Goal: Task Accomplishment & Management: Manage account settings

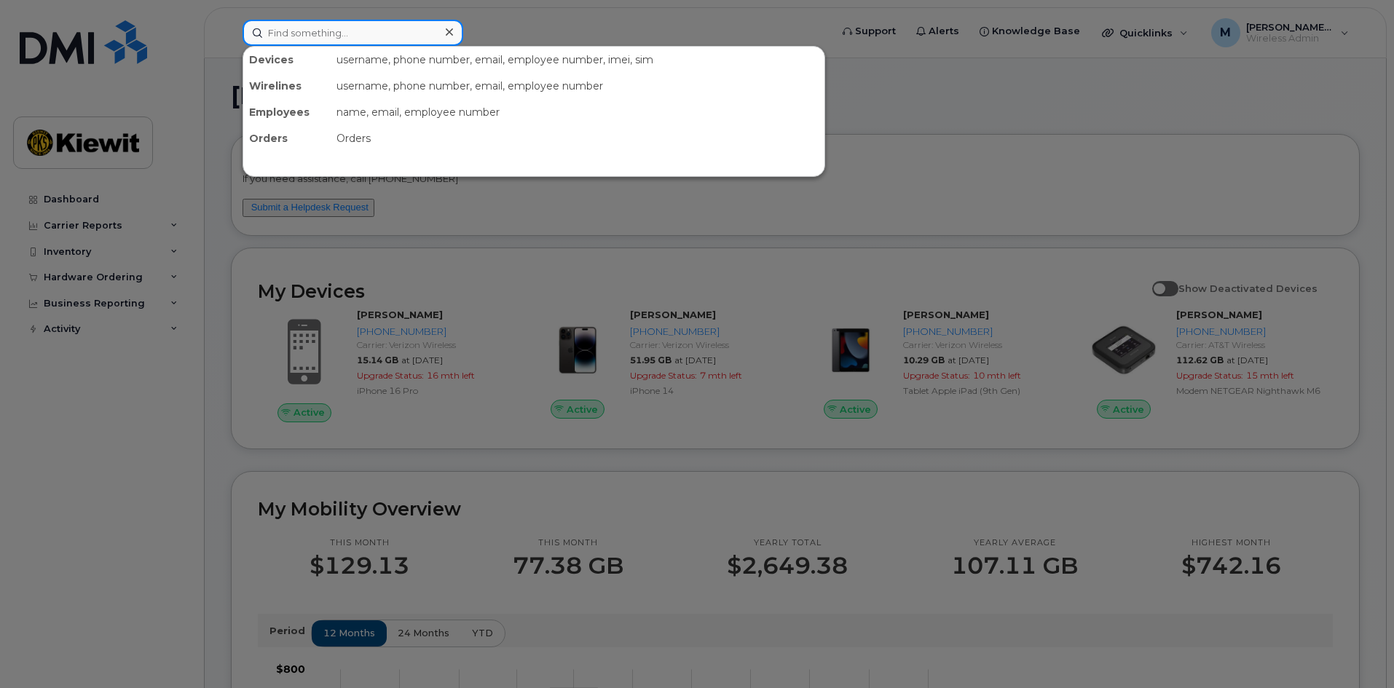
click at [322, 45] on input at bounding box center [353, 33] width 221 height 26
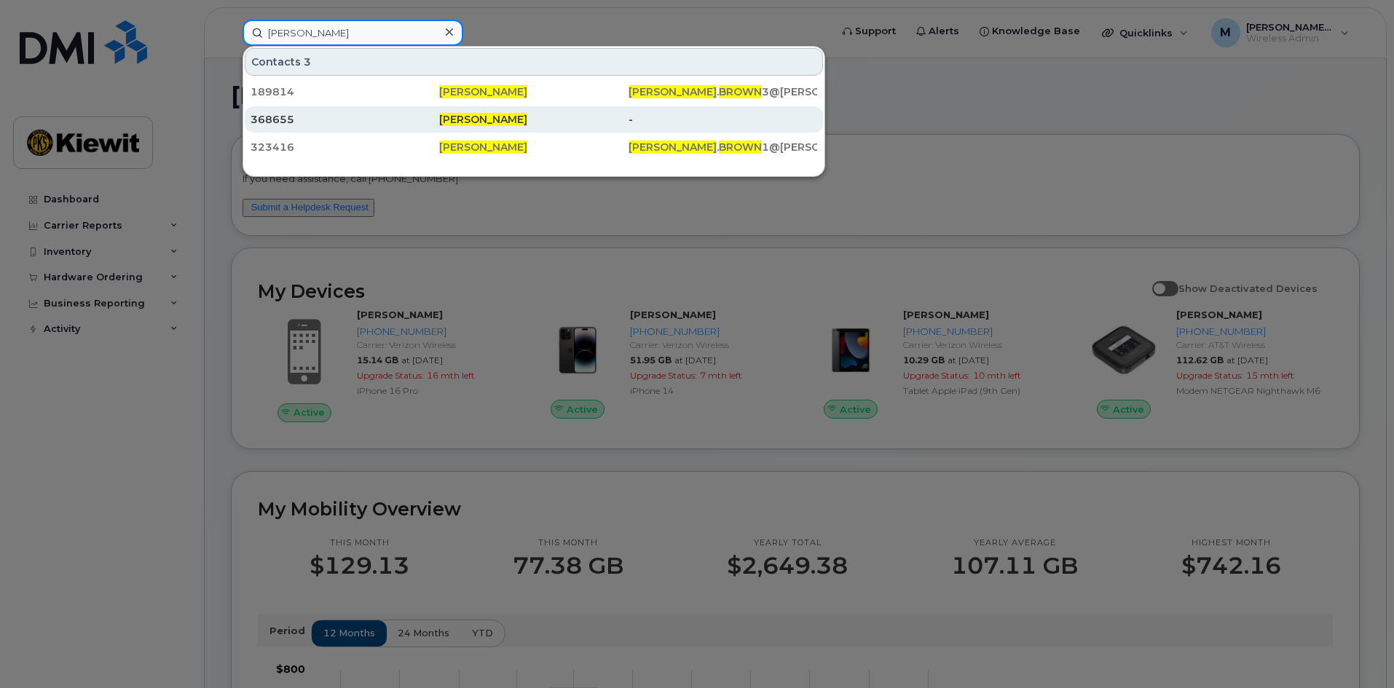
type input "jonathan brown"
click at [471, 118] on span "[PERSON_NAME]" at bounding box center [483, 119] width 88 height 13
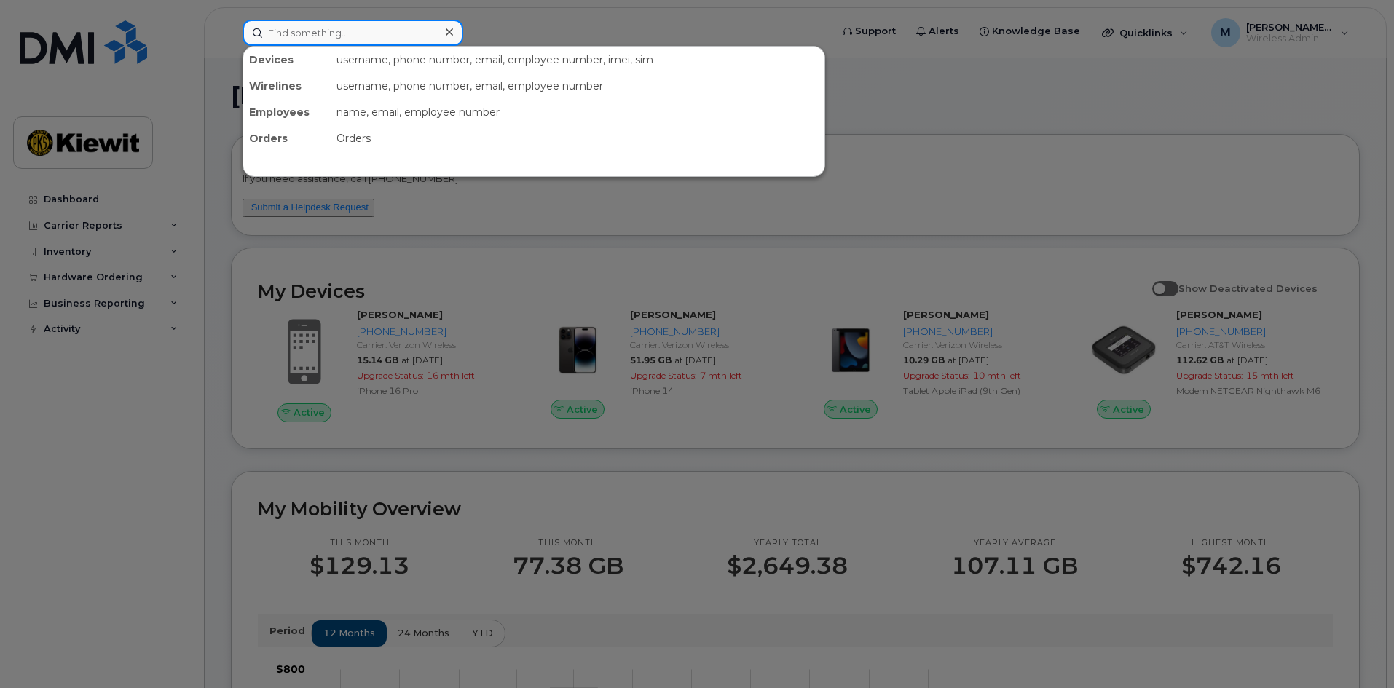
click at [311, 25] on input at bounding box center [353, 33] width 221 height 26
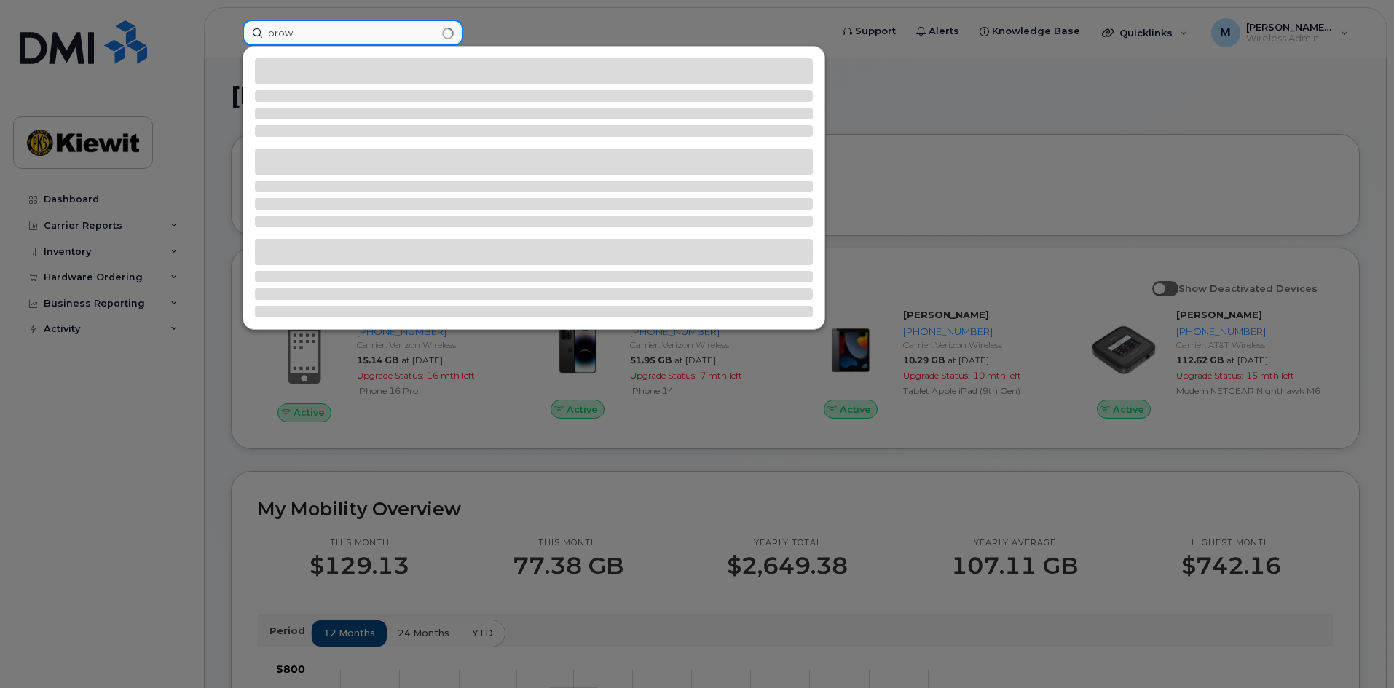
type input "brown"
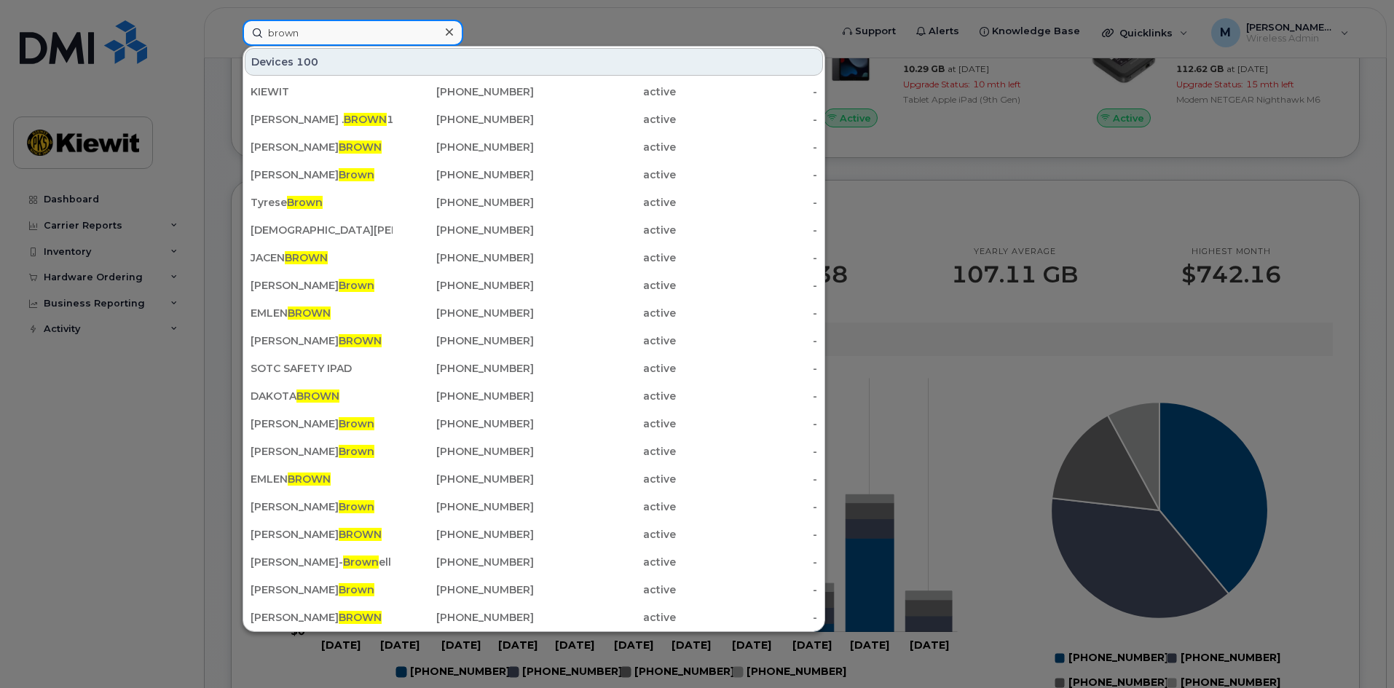
click at [311, 31] on input "brown" at bounding box center [353, 33] width 221 height 26
drag, startPoint x: 318, startPoint y: 31, endPoint x: 169, endPoint y: 15, distance: 149.6
click at [231, 20] on div "brown Devices 100 KIEWIT 588-511-0444 active - XAVIER . BROWN 1 501-850-5924 ac…" at bounding box center [532, 33] width 602 height 26
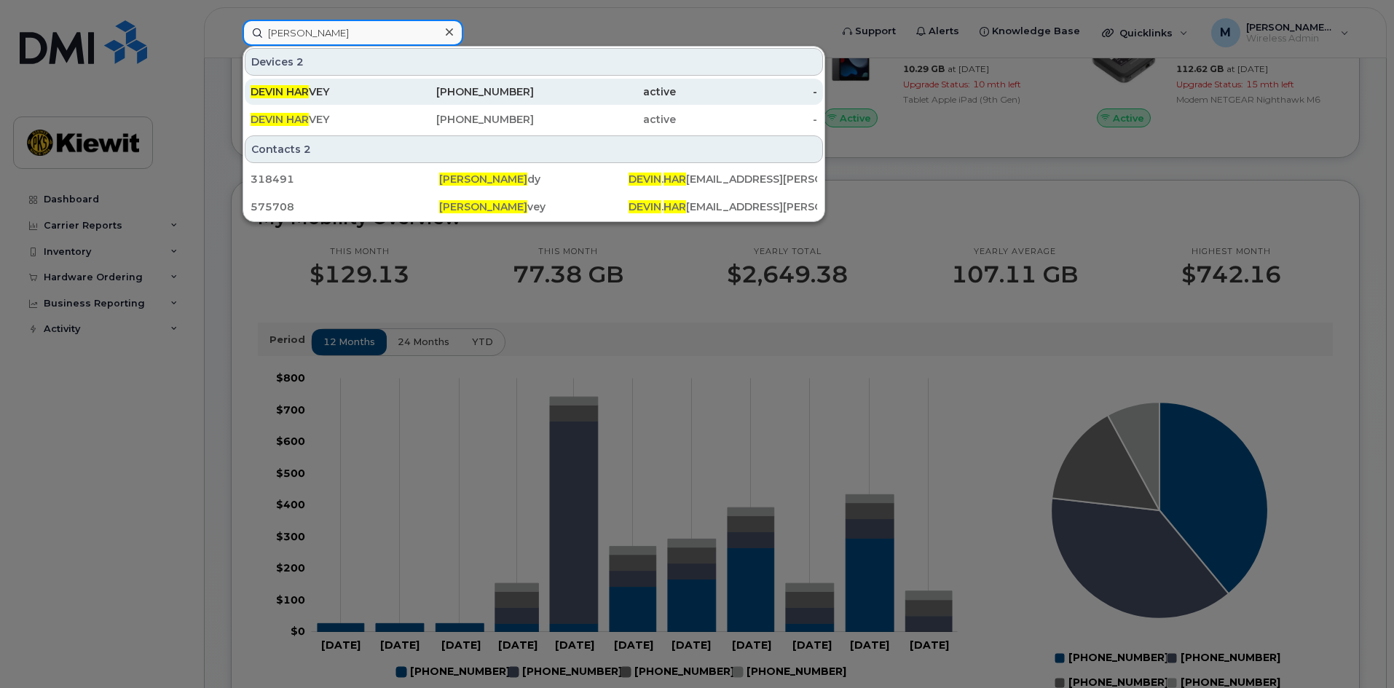
type input "devin har"
click at [524, 93] on div "912-658-7123" at bounding box center [464, 92] width 142 height 15
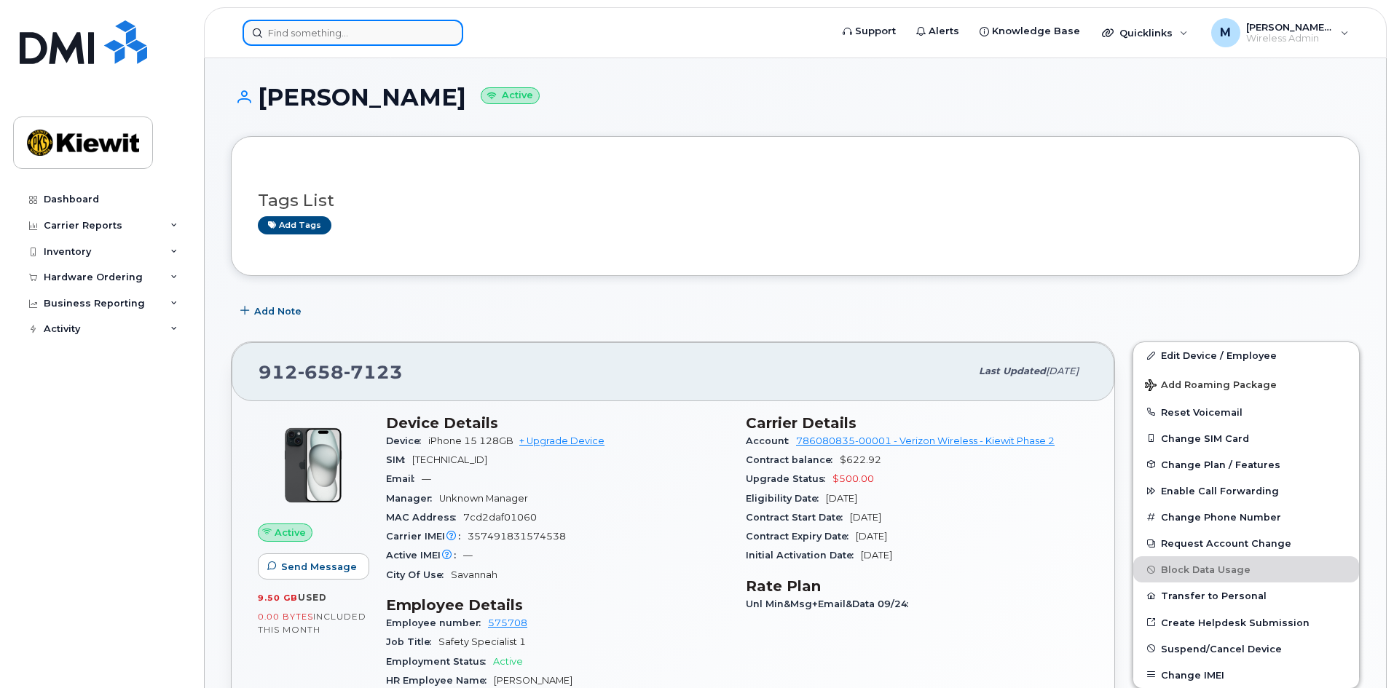
click at [310, 35] on input at bounding box center [353, 33] width 221 height 26
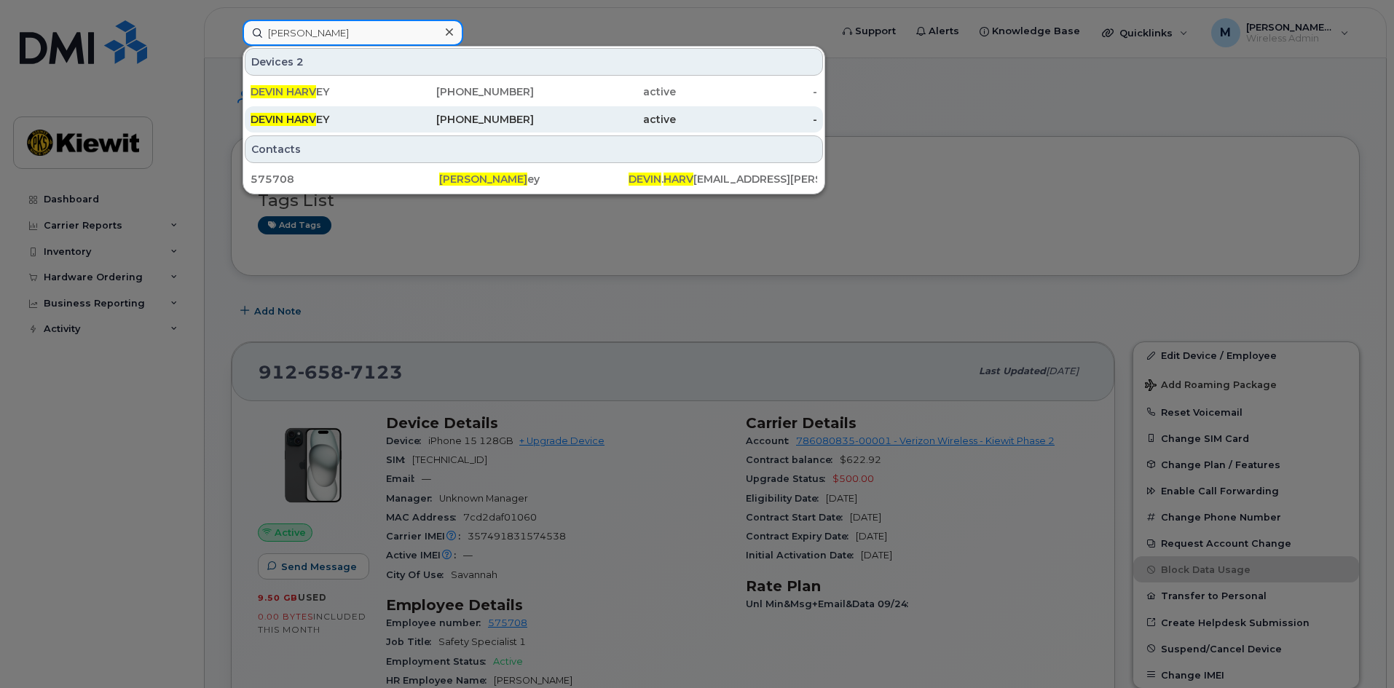
type input "devin harv"
click at [506, 123] on div "912-813-6507" at bounding box center [464, 119] width 142 height 15
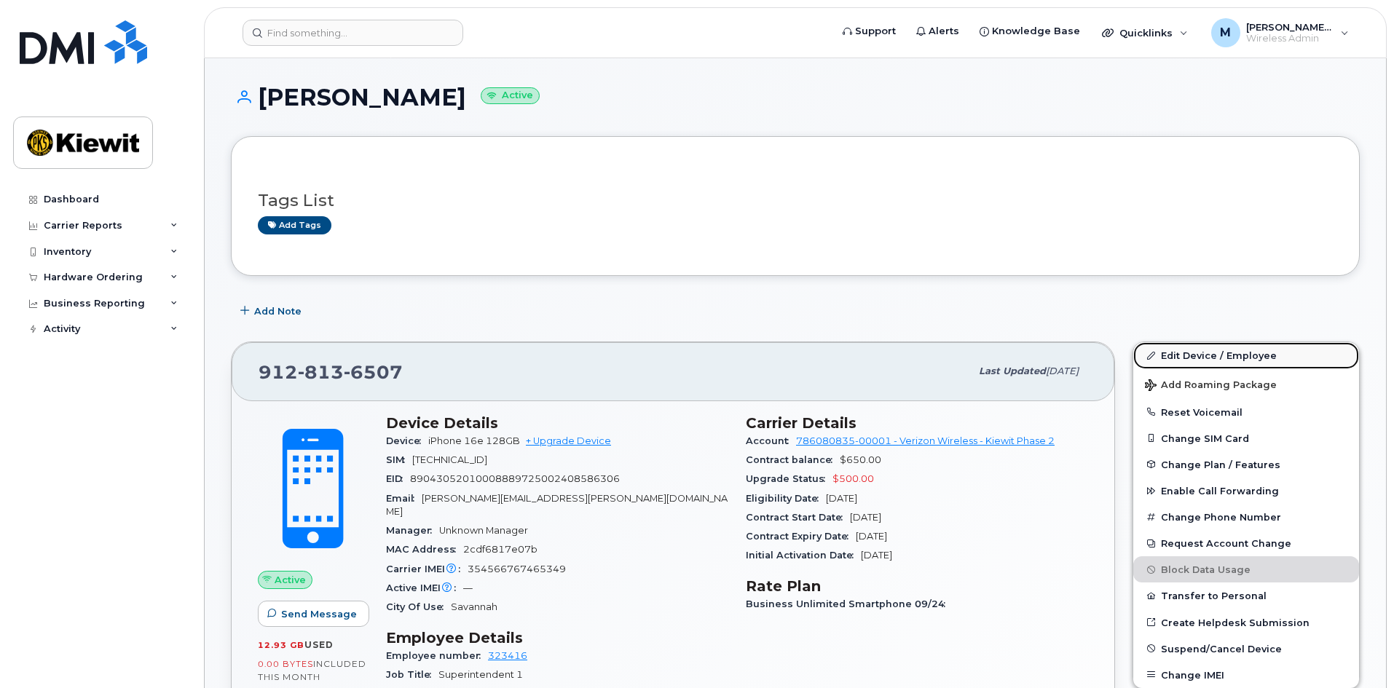
click at [1219, 359] on link "Edit Device / Employee" at bounding box center [1247, 355] width 226 height 26
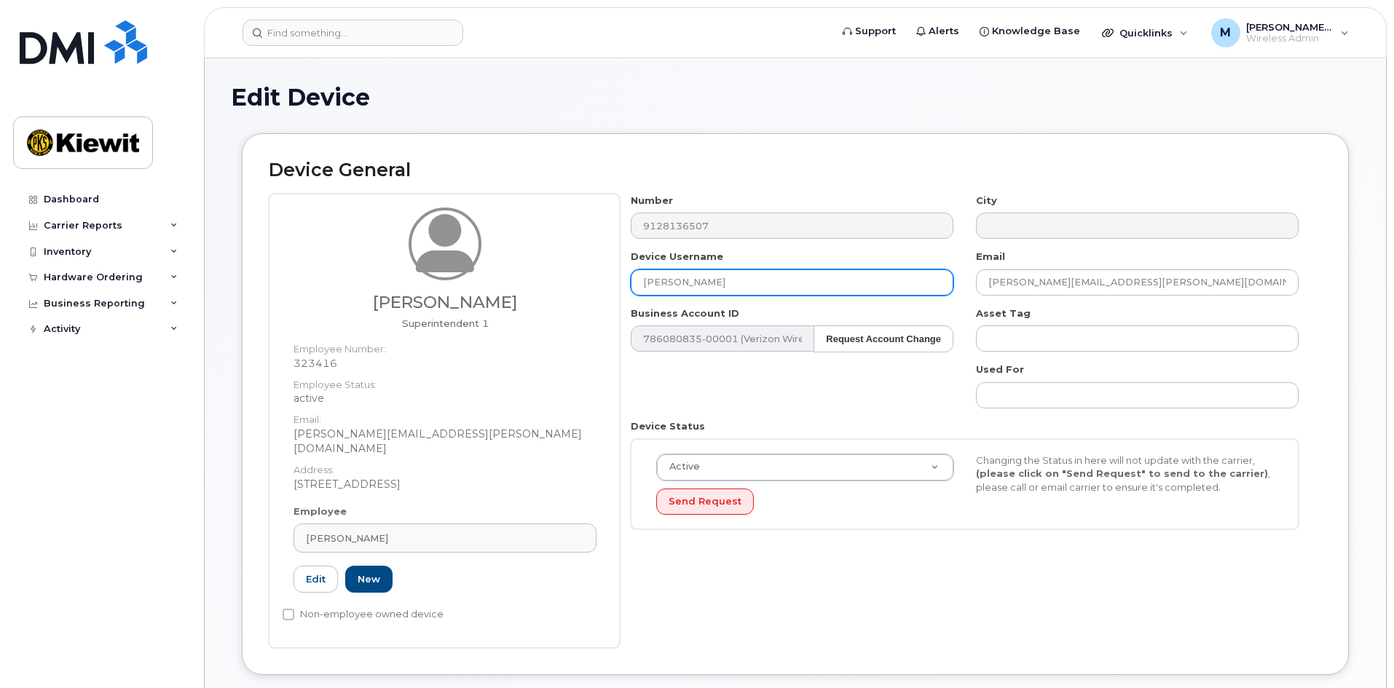
click at [696, 274] on input "[PERSON_NAME]" at bounding box center [792, 283] width 323 height 26
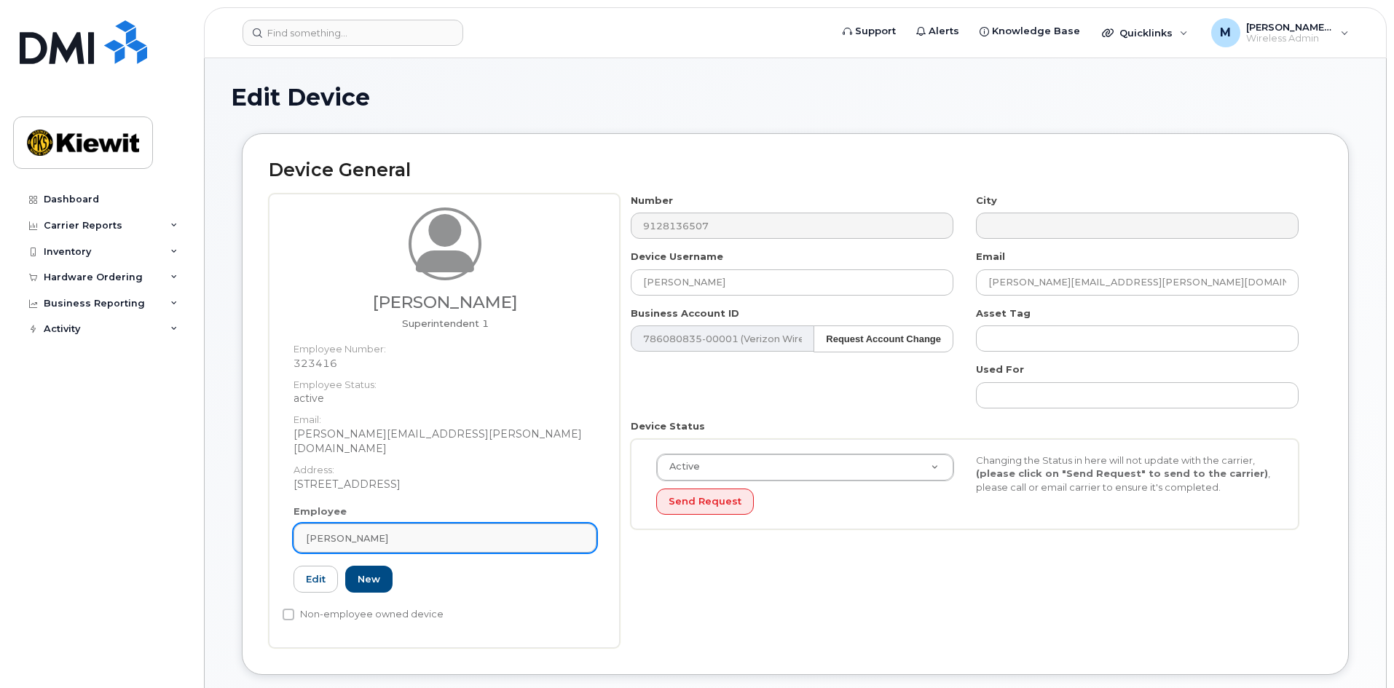
click at [409, 532] on div "[PERSON_NAME]" at bounding box center [445, 539] width 278 height 14
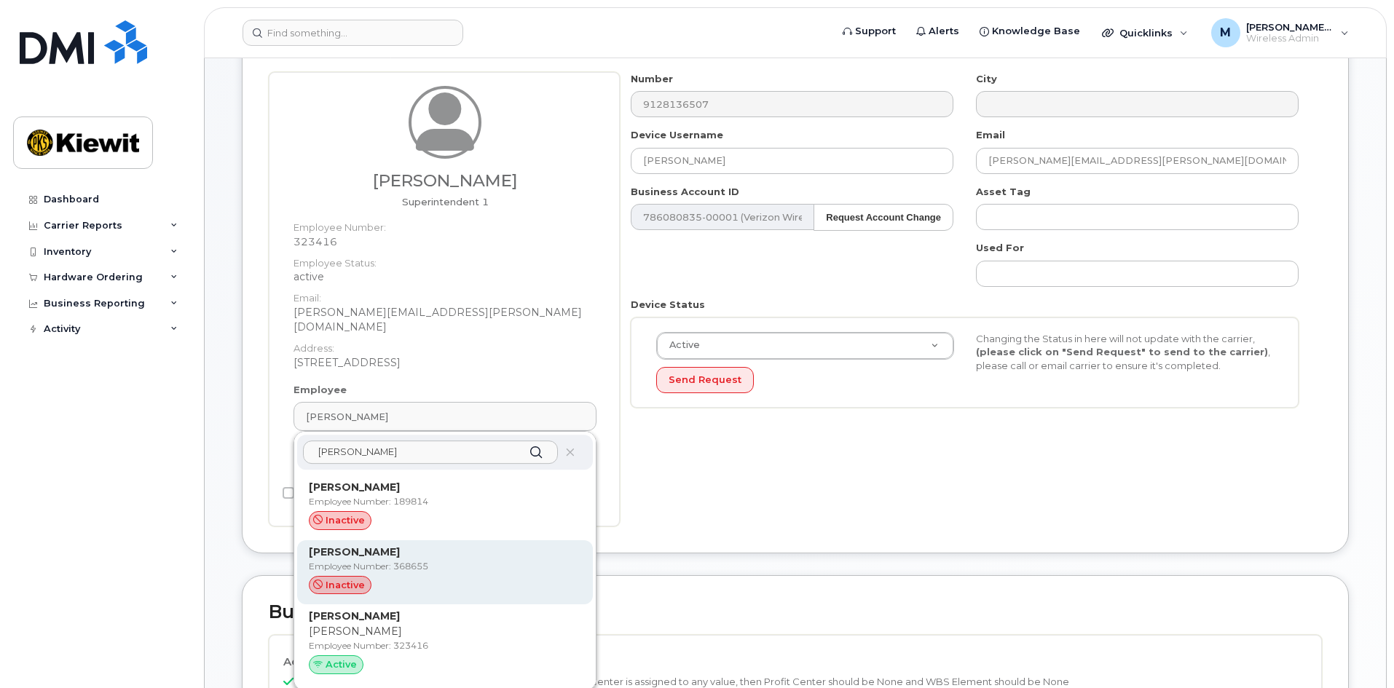
scroll to position [146, 0]
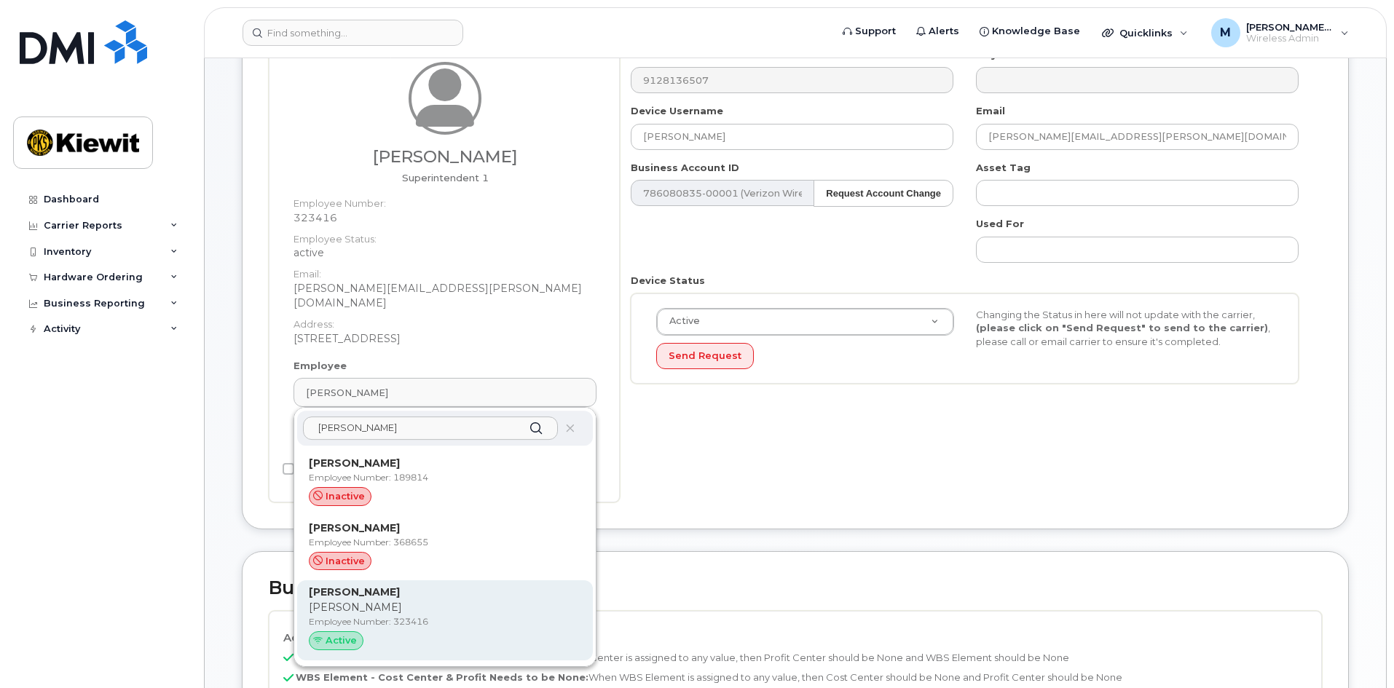
type input "jonathan brown"
click at [427, 600] on p "Jonathan" at bounding box center [445, 607] width 272 height 15
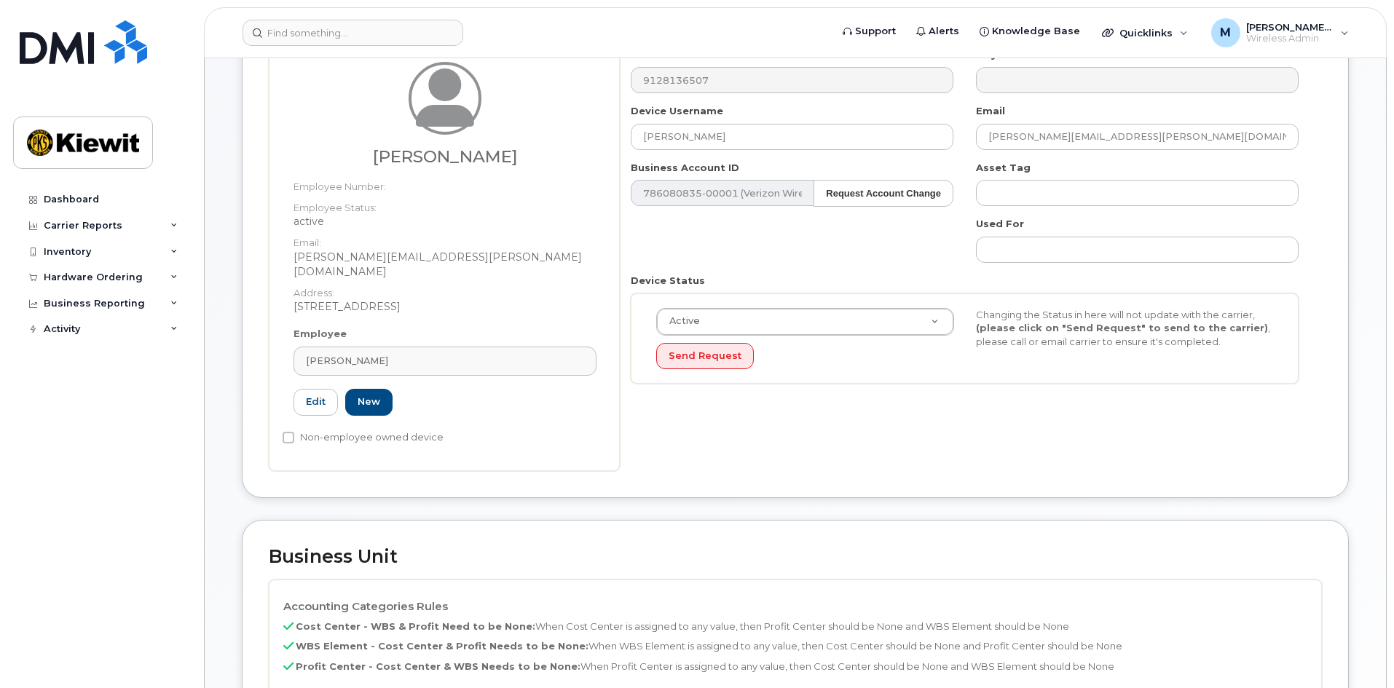
type input "[PERSON_NAME]"
type input "[PERSON_NAME][EMAIL_ADDRESS][PERSON_NAME][DOMAIN_NAME]"
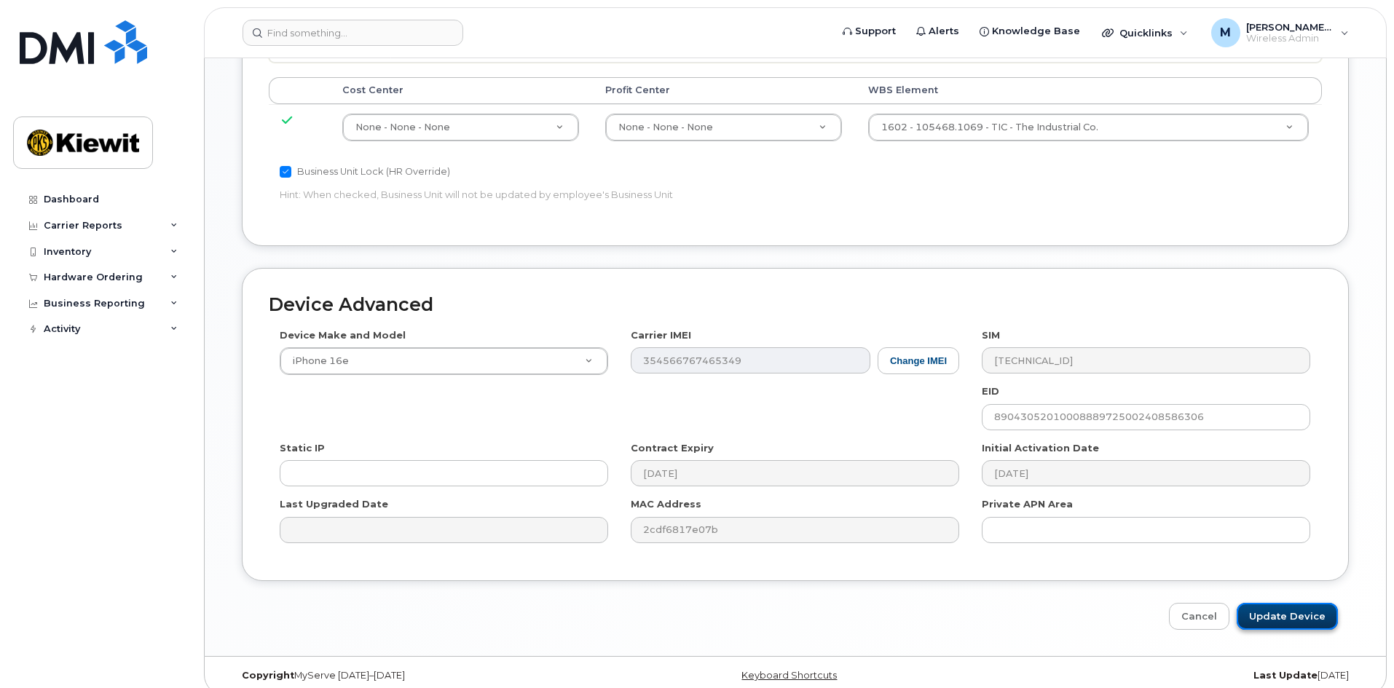
click at [1278, 603] on input "Update Device" at bounding box center [1287, 616] width 101 height 27
type input "Saving..."
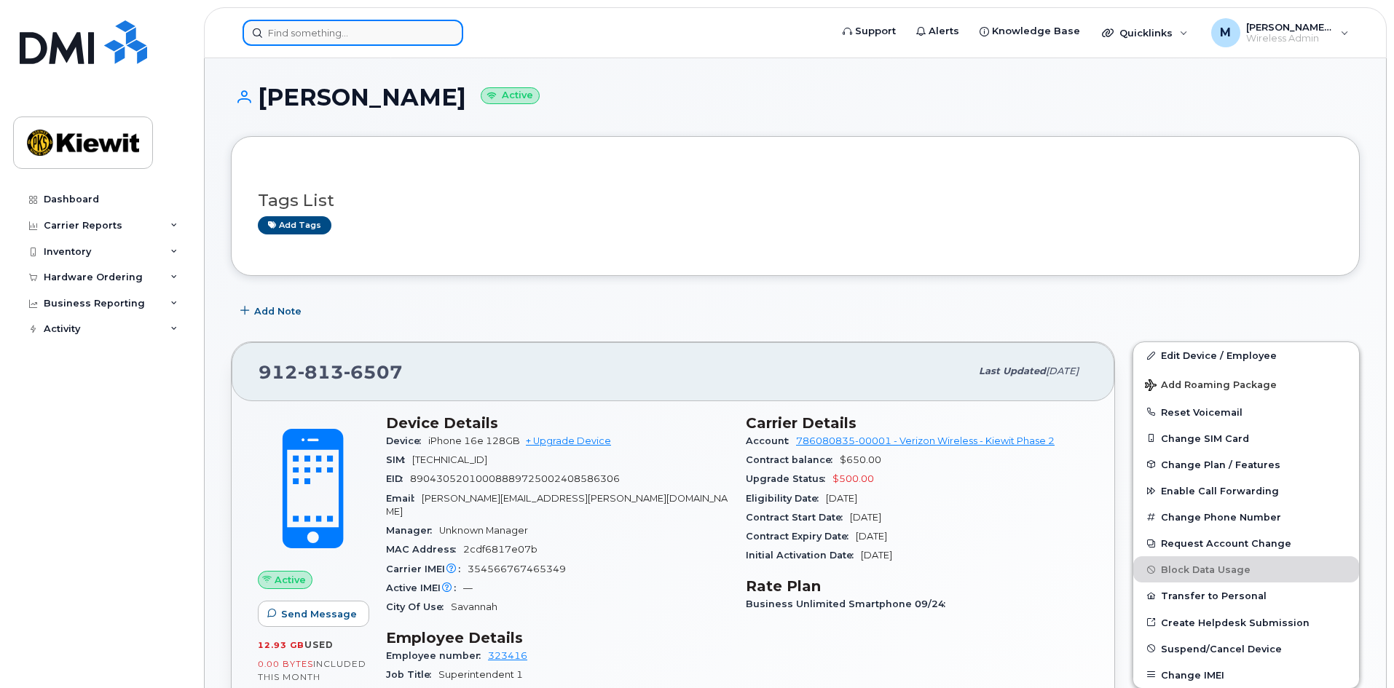
click at [288, 36] on input at bounding box center [353, 33] width 221 height 26
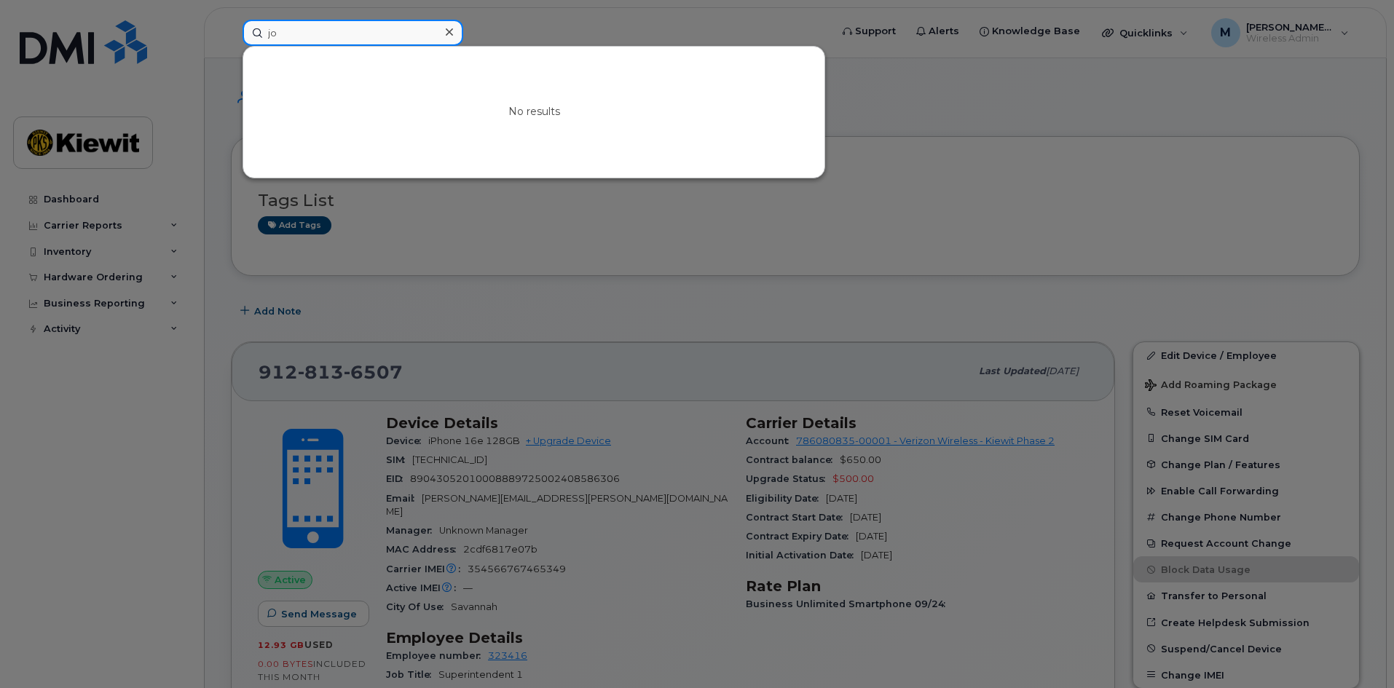
type input "j"
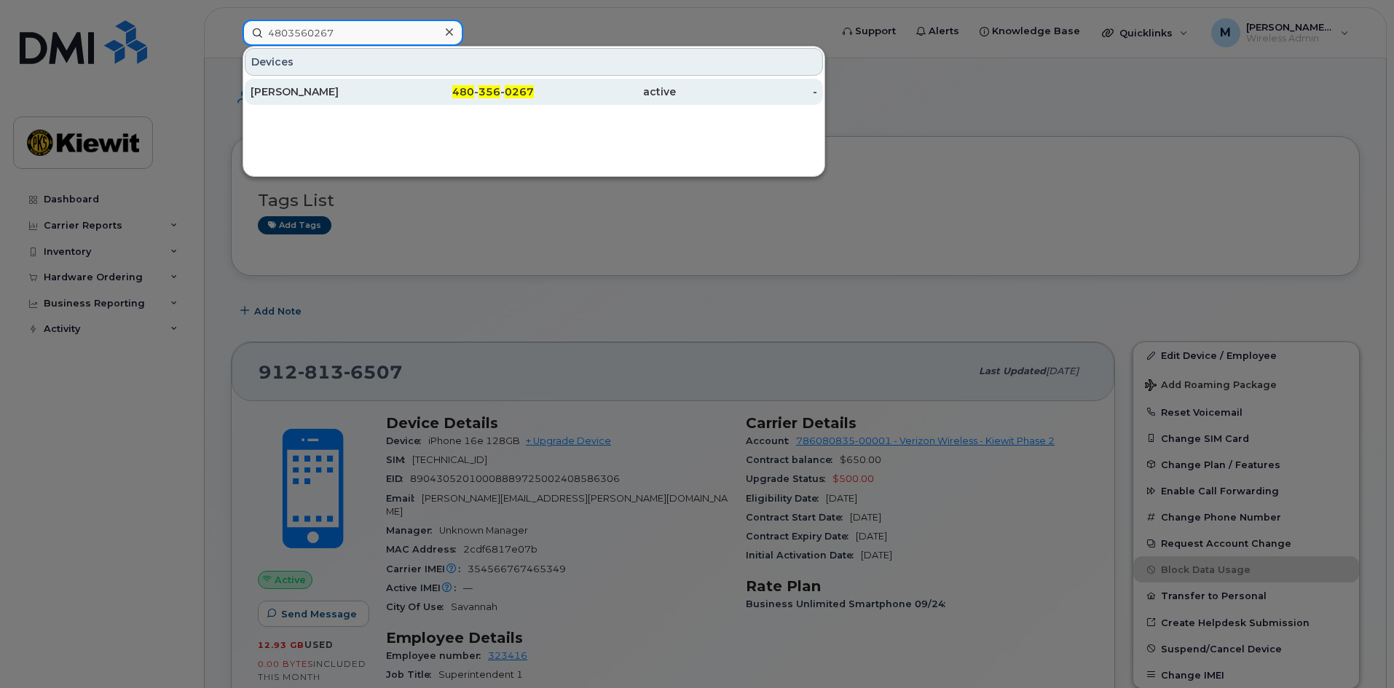
type input "4803560267"
click at [484, 90] on span "356" at bounding box center [490, 91] width 22 height 13
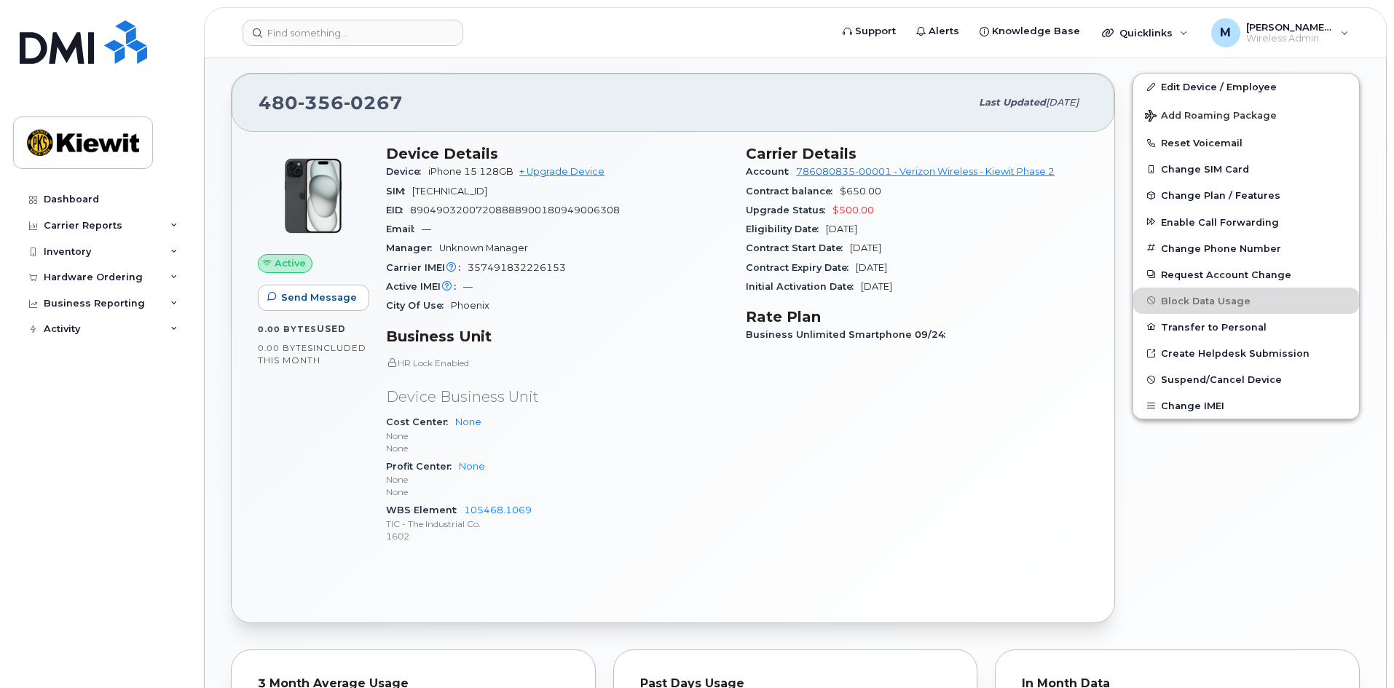
scroll to position [144, 0]
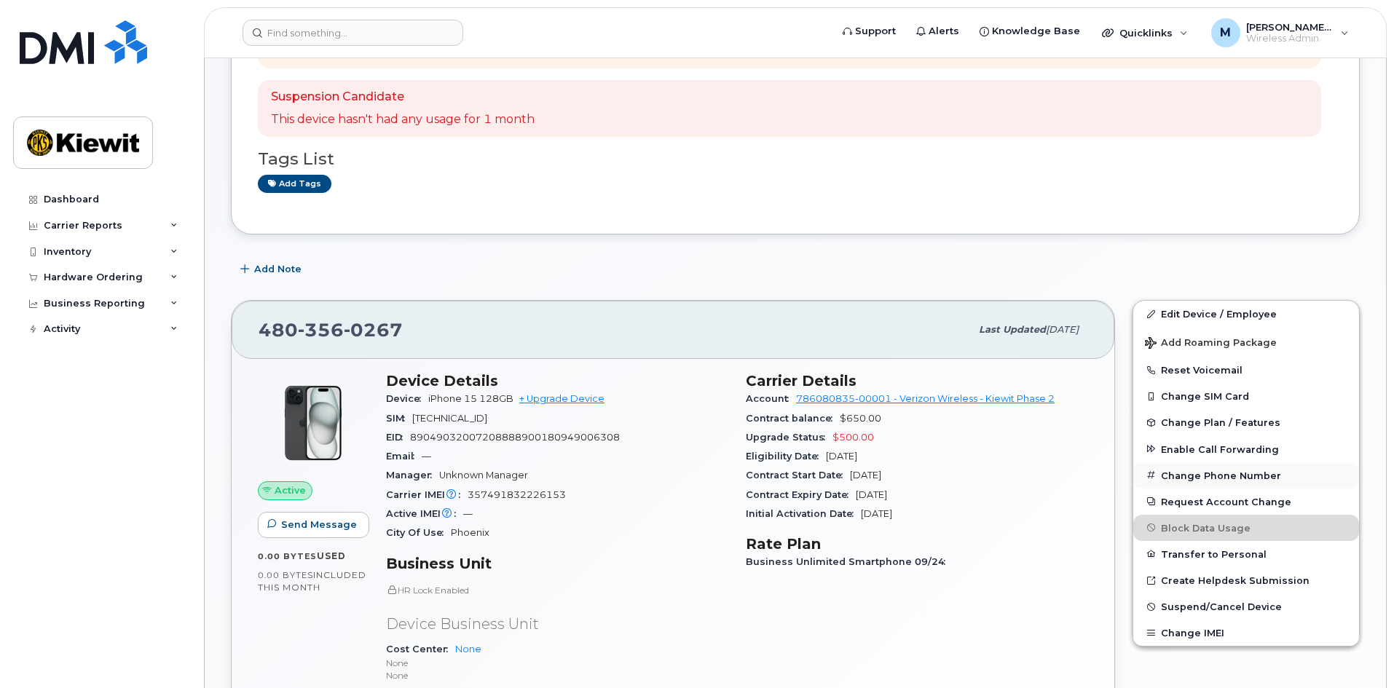
click at [1195, 475] on button "Change Phone Number" at bounding box center [1247, 476] width 226 height 26
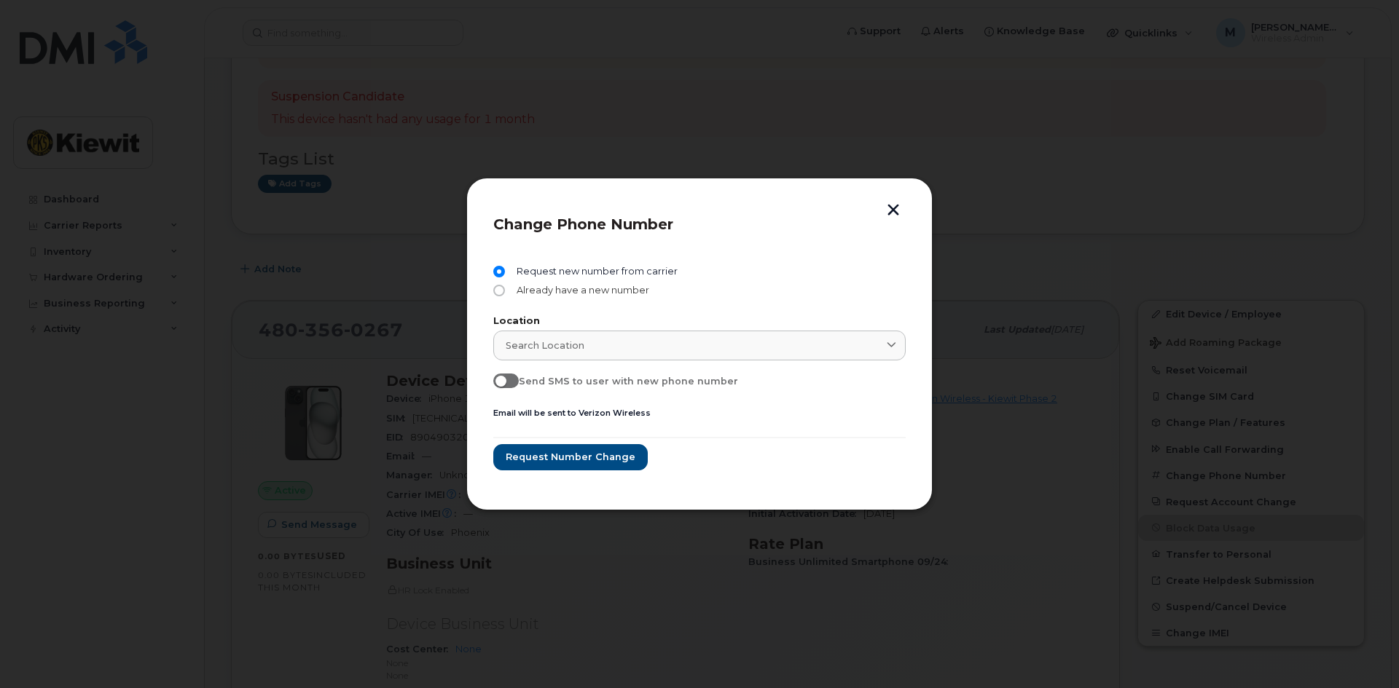
click at [500, 294] on input "Already have a new number" at bounding box center [499, 291] width 12 height 12
radio input "true"
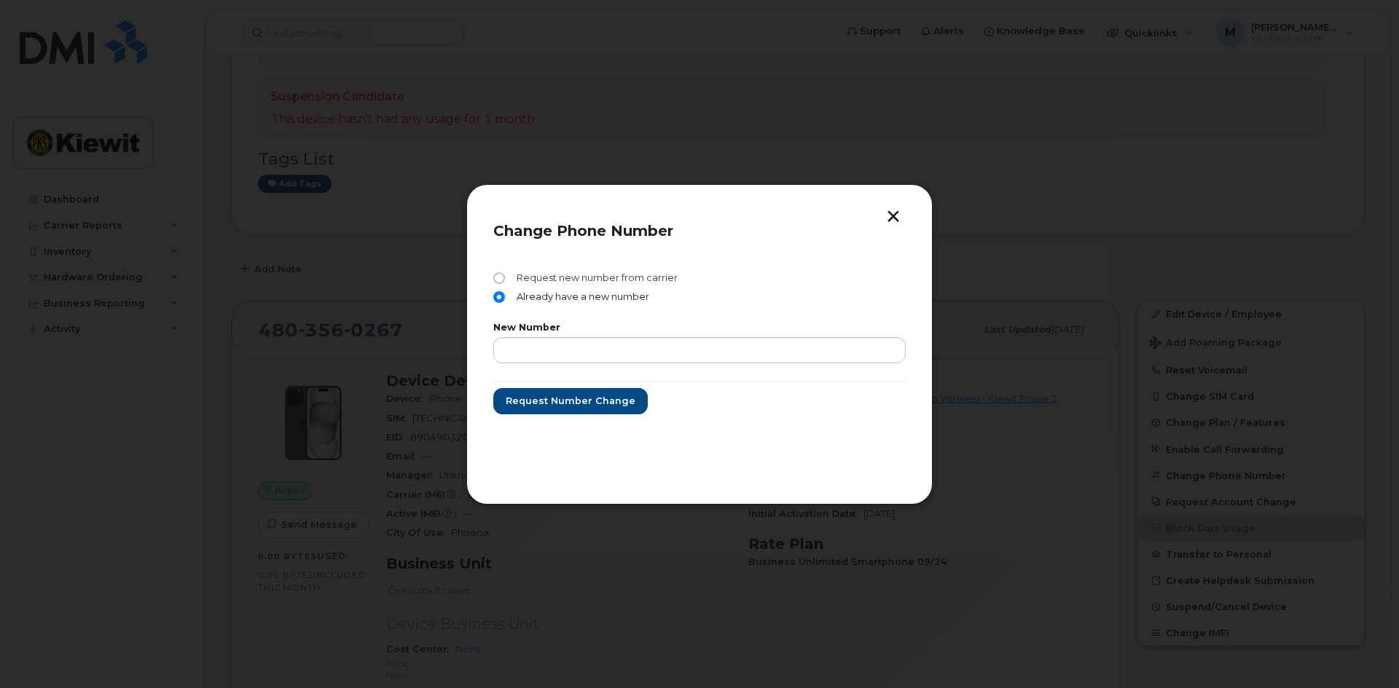
click at [496, 277] on input "Request new number from carrier" at bounding box center [499, 278] width 12 height 12
radio input "true"
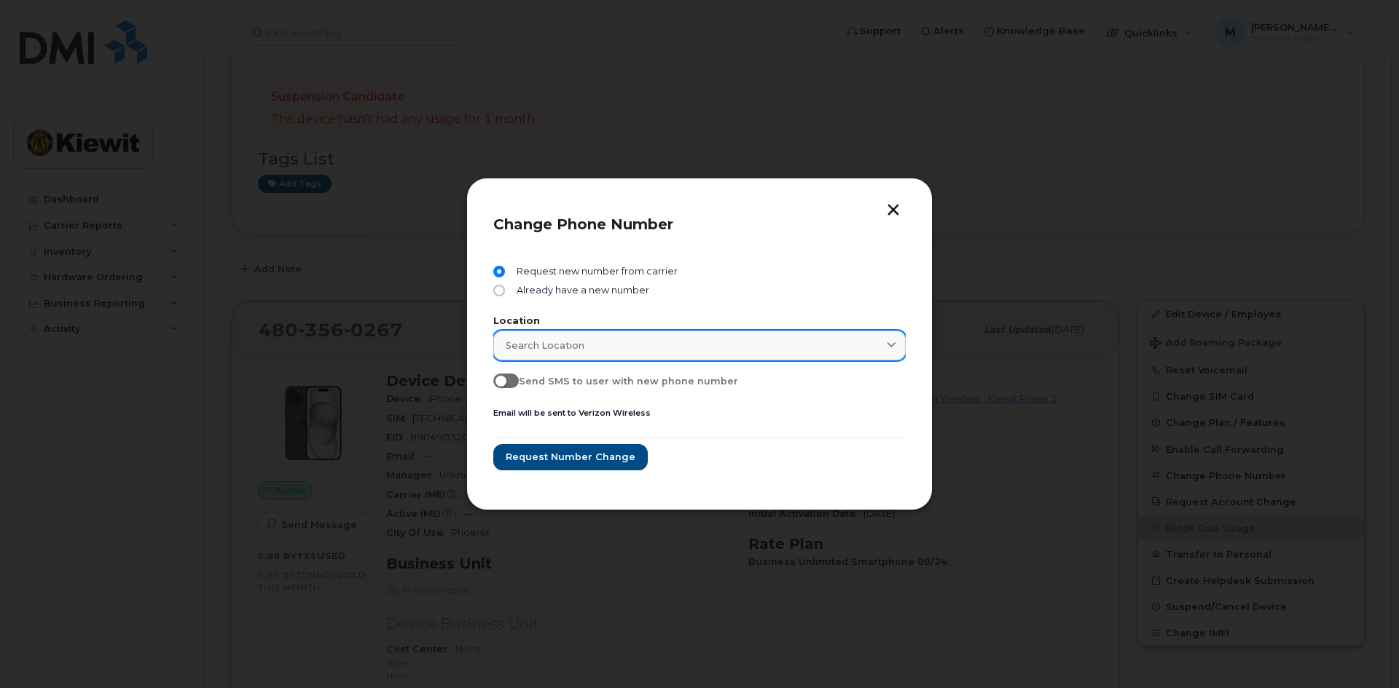
click at [587, 339] on div "Search location" at bounding box center [700, 346] width 388 height 14
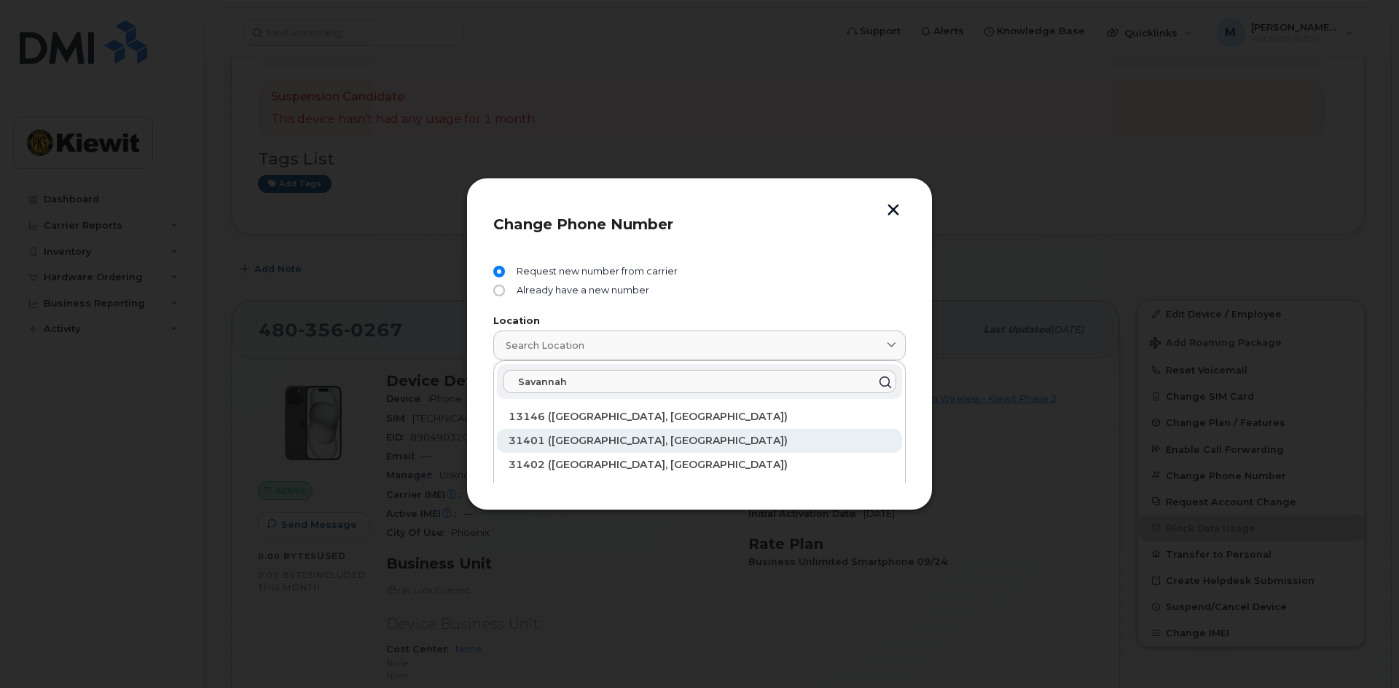
type input "Savannah"
click at [587, 435] on div "31401 (Savannah, GA)" at bounding box center [699, 440] width 382 height 15
type input "31401 (Savannah, GA)"
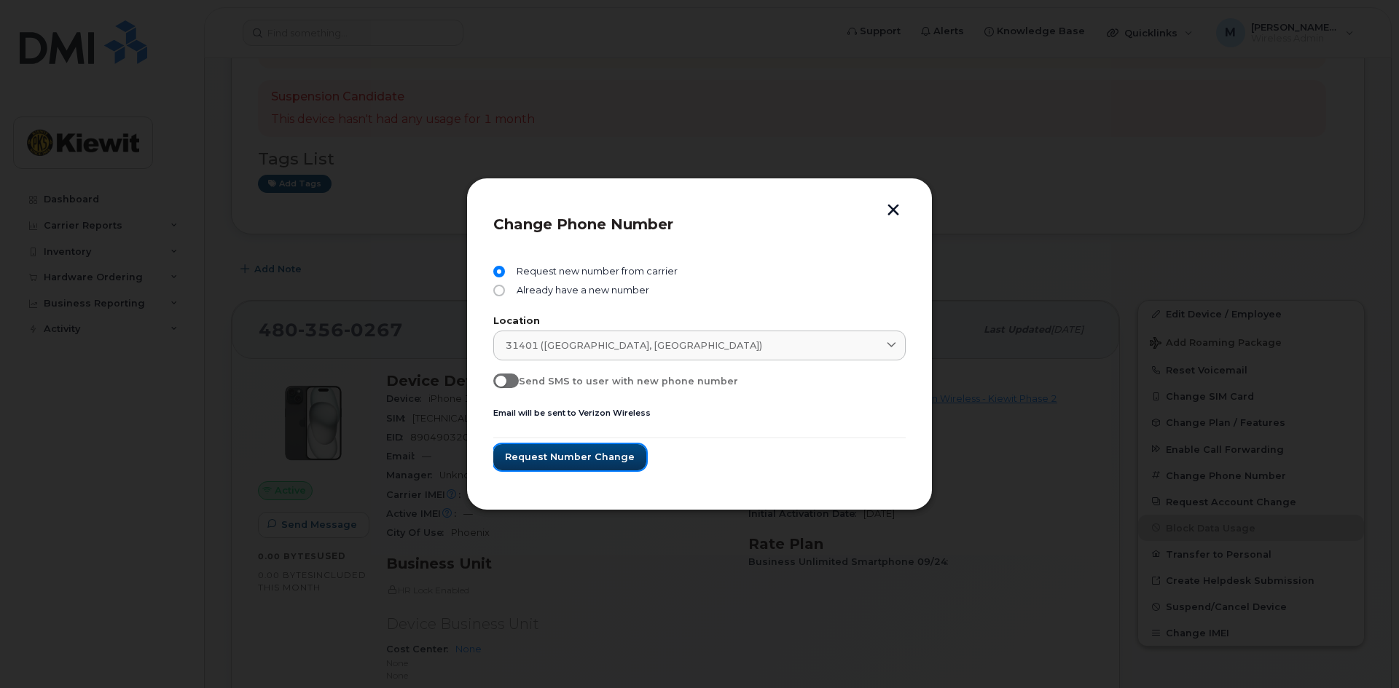
click at [583, 458] on span "Request number change" at bounding box center [570, 457] width 130 height 14
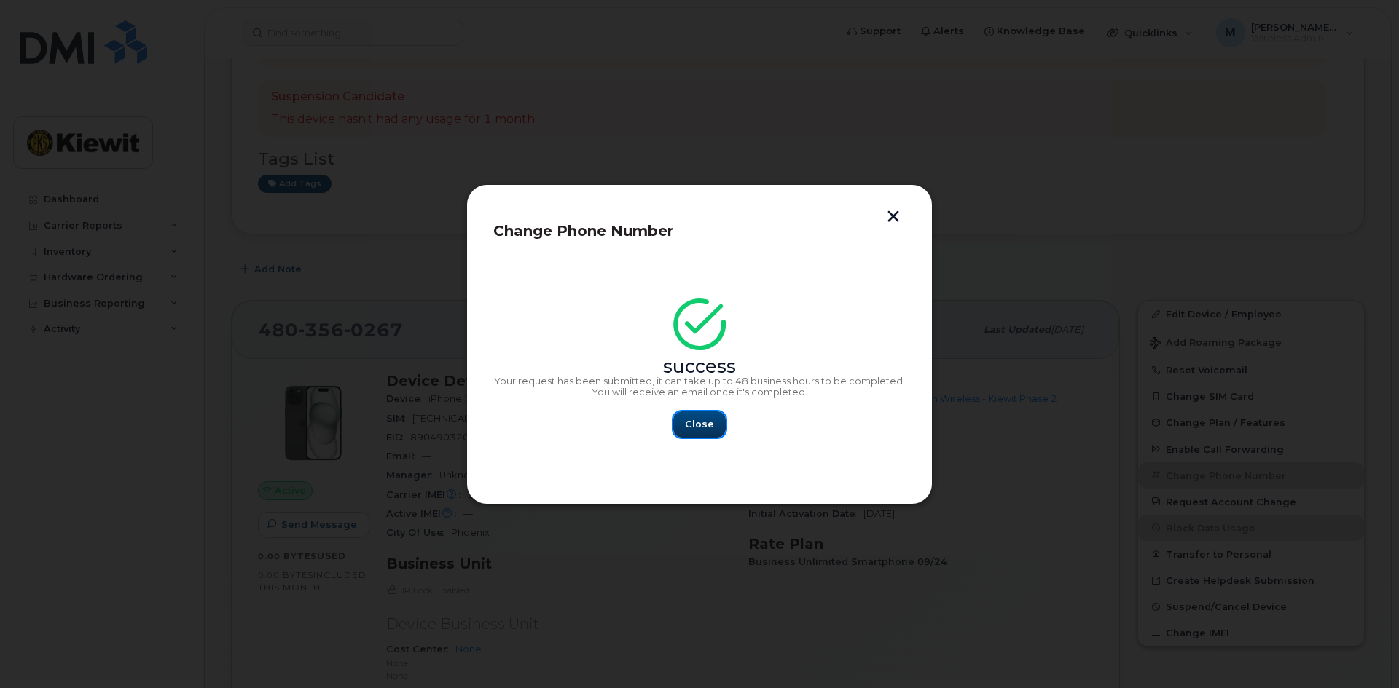
click at [690, 430] on span "Close" at bounding box center [699, 424] width 29 height 14
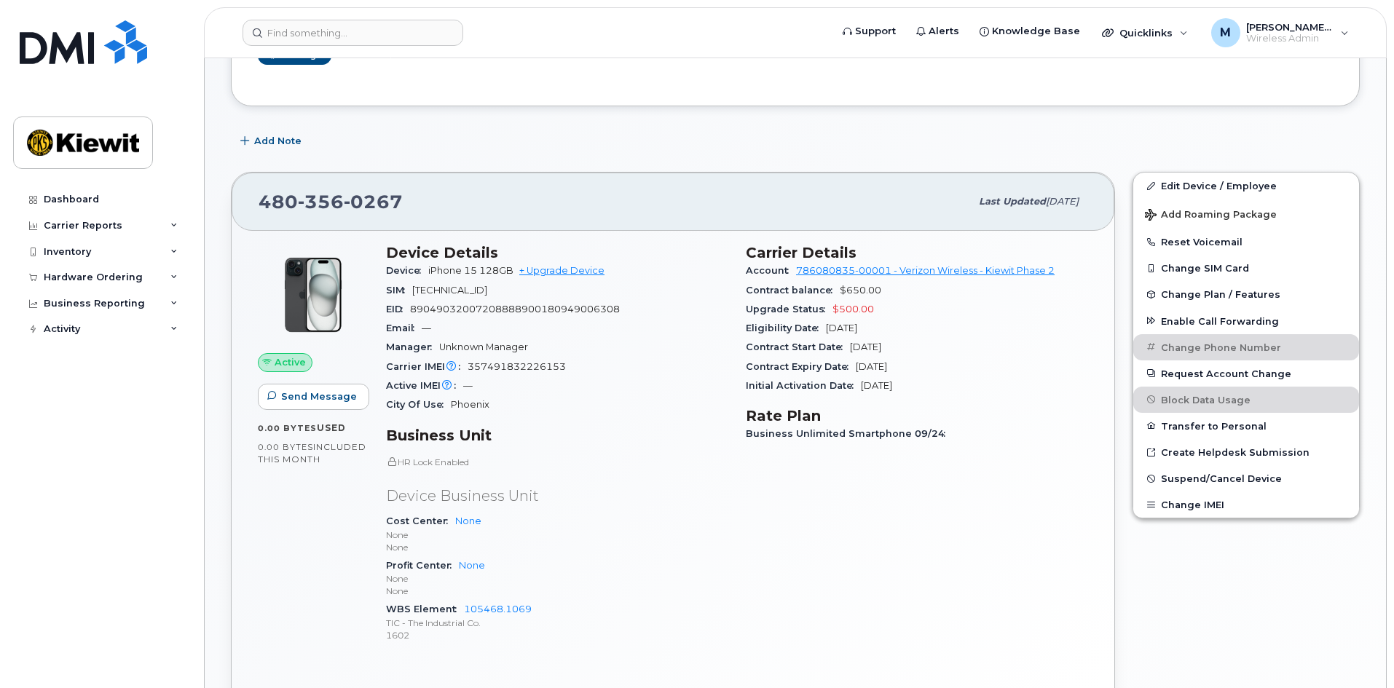
scroll to position [289, 0]
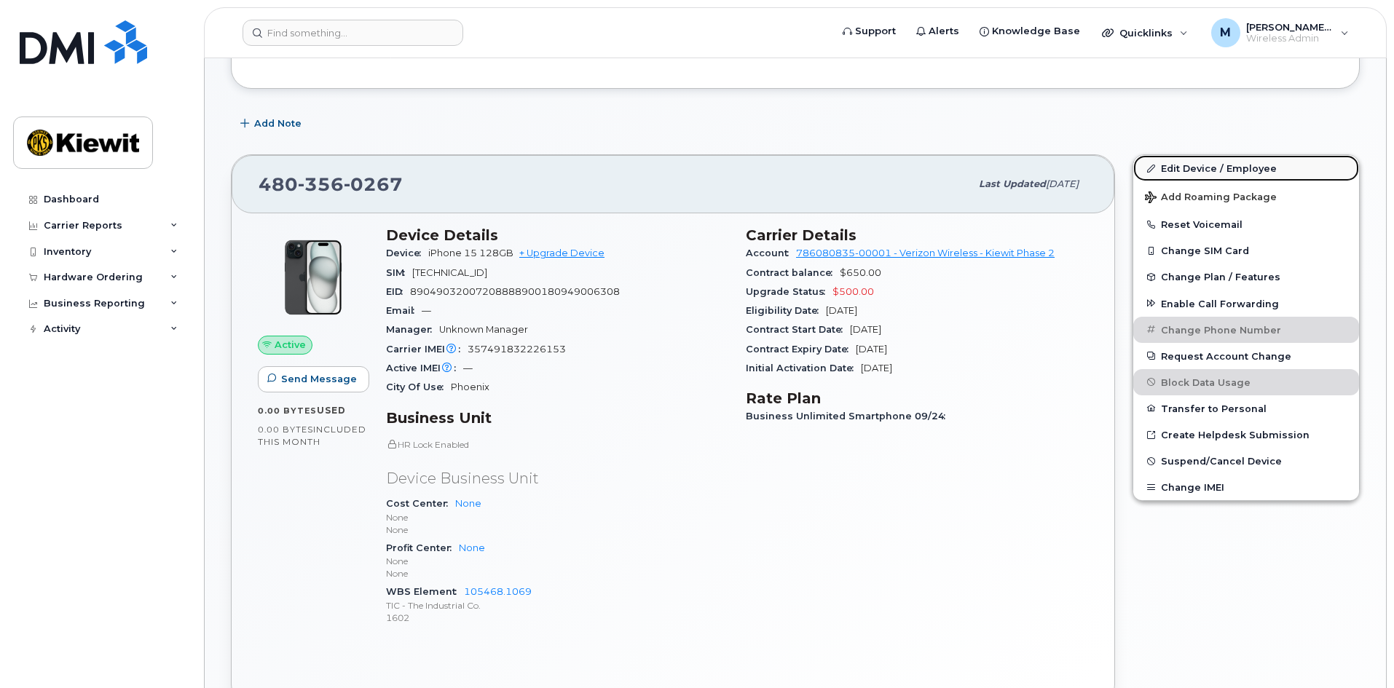
click at [1180, 168] on link "Edit Device / Employee" at bounding box center [1247, 168] width 226 height 26
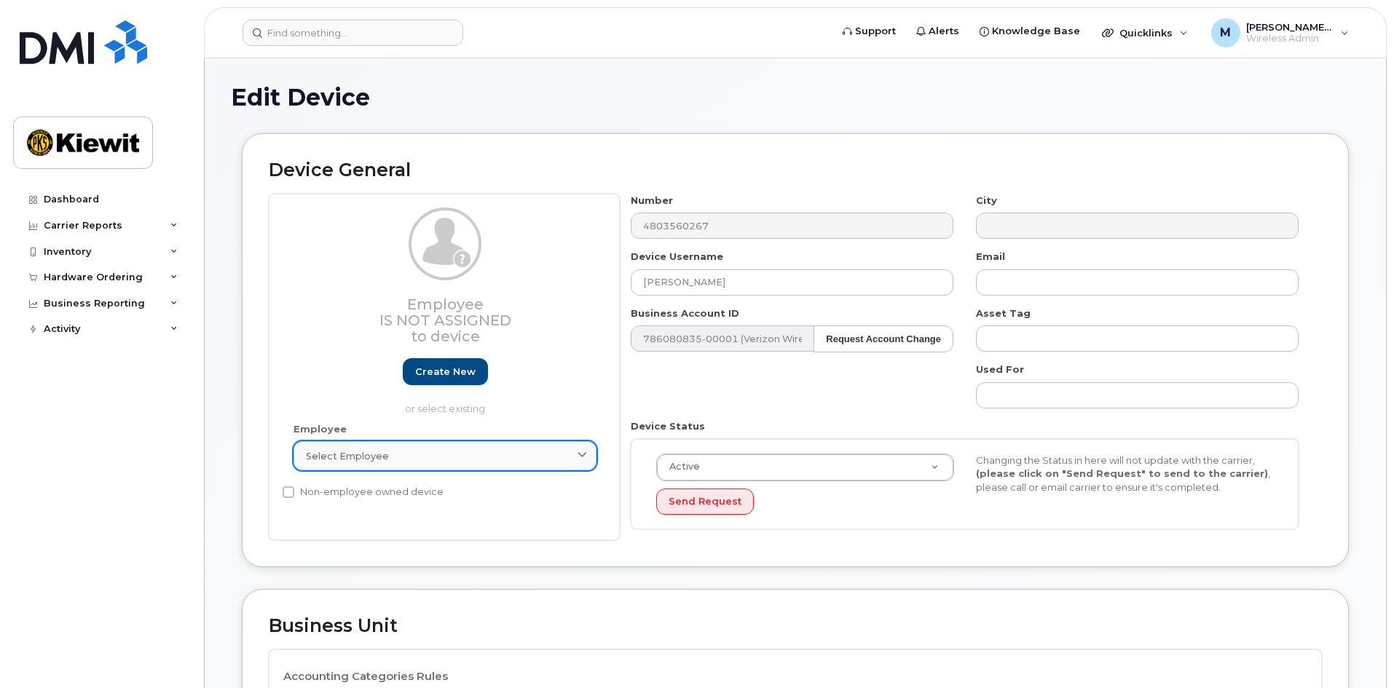
click at [431, 455] on div "Select employee" at bounding box center [445, 456] width 278 height 14
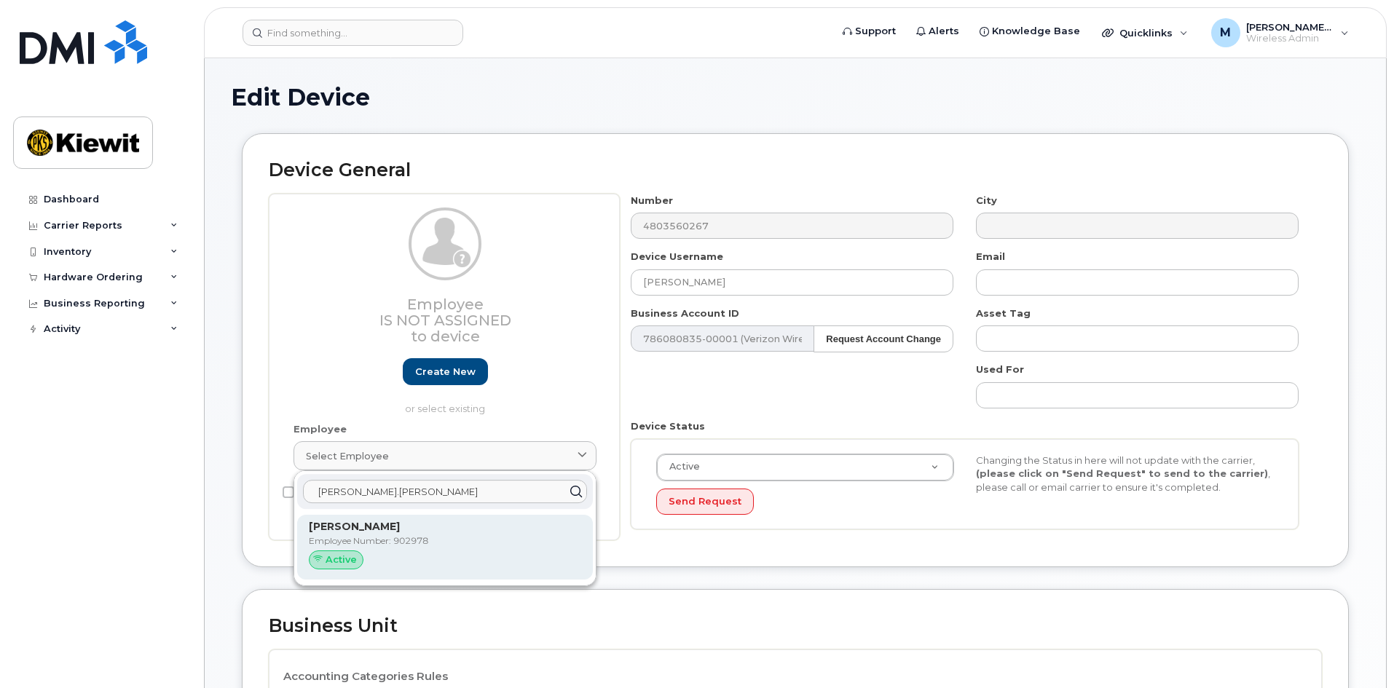
type input "[PERSON_NAME].[PERSON_NAME]"
click at [388, 541] on p "Employee Number: 902978" at bounding box center [445, 541] width 272 height 13
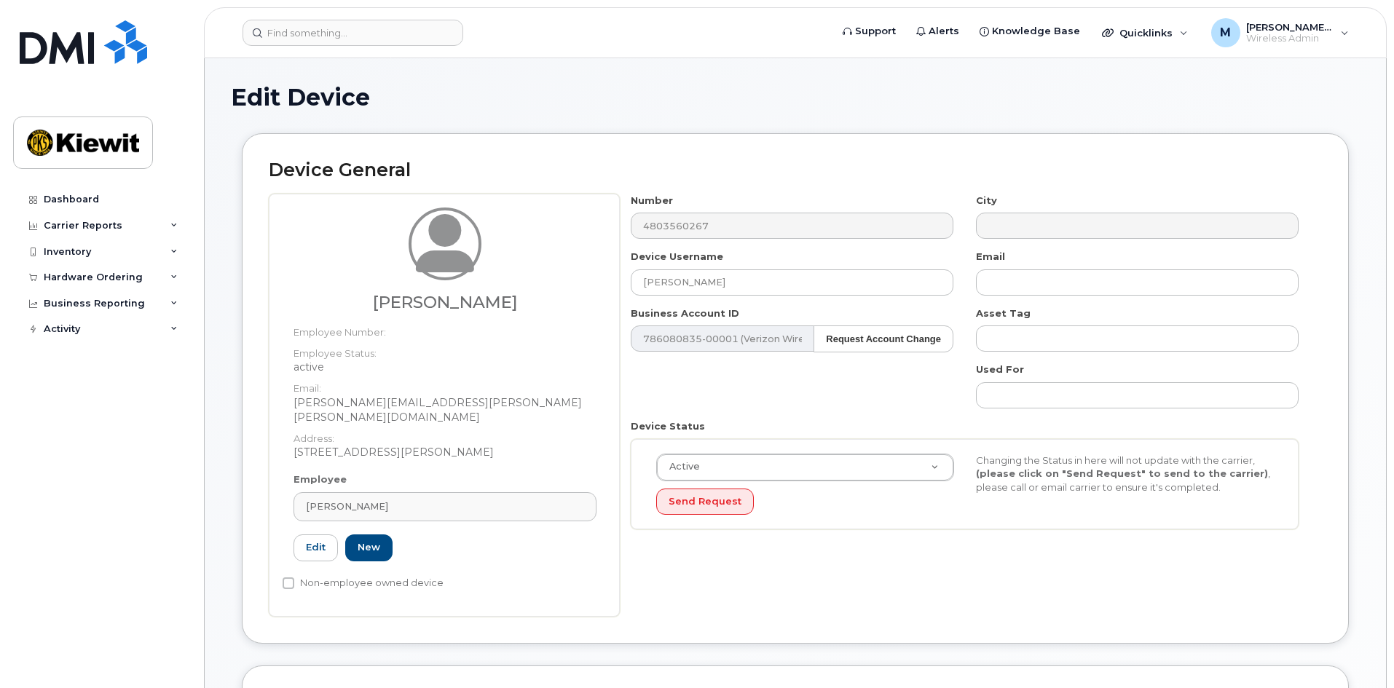
type input "902978"
type input "[PERSON_NAME]"
type input "[PERSON_NAME][EMAIL_ADDRESS][PERSON_NAME][PERSON_NAME][DOMAIN_NAME]"
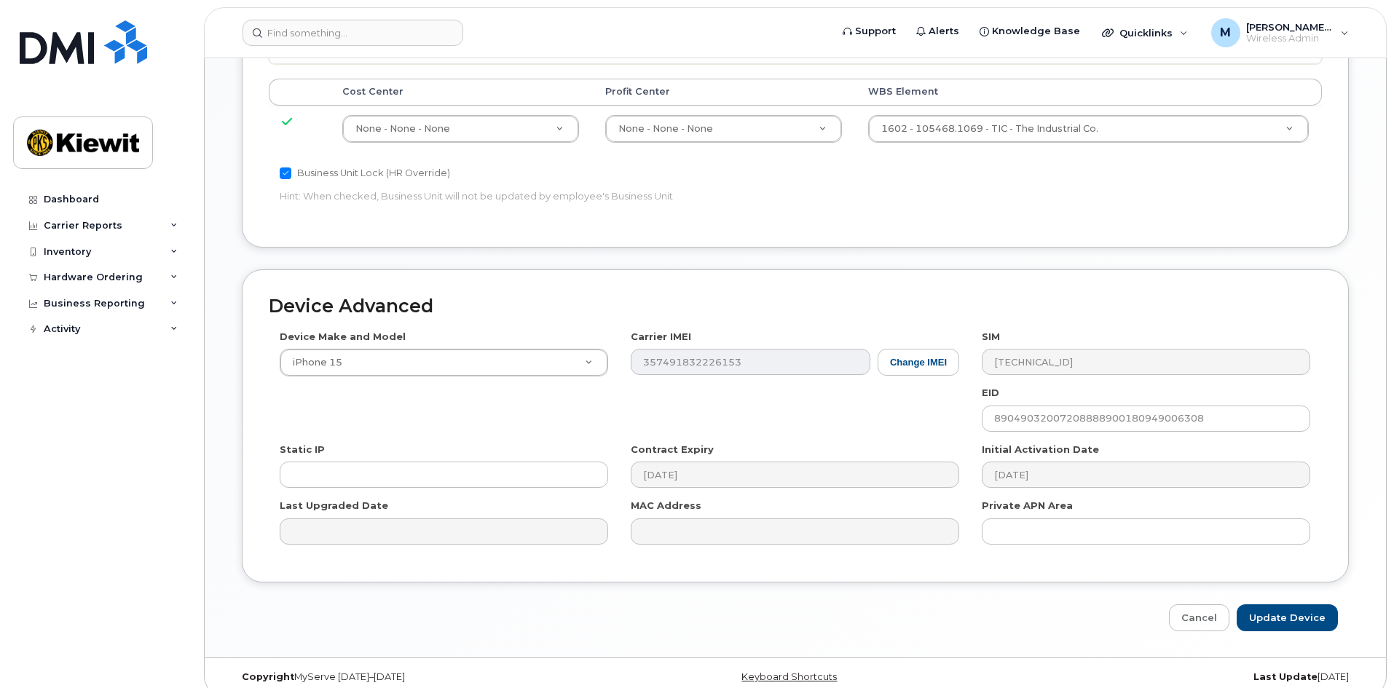
scroll to position [777, 0]
click at [1286, 603] on input "Update Device" at bounding box center [1287, 616] width 101 height 27
type input "Saving..."
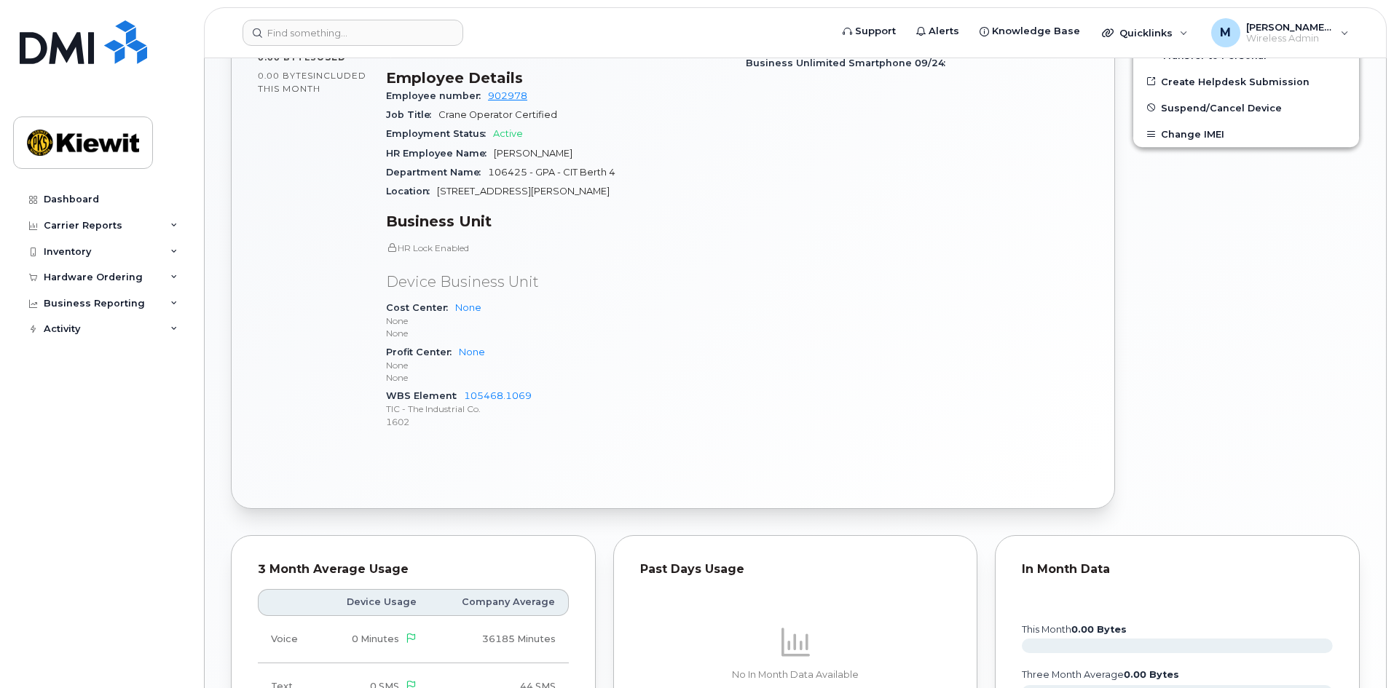
scroll to position [260, 0]
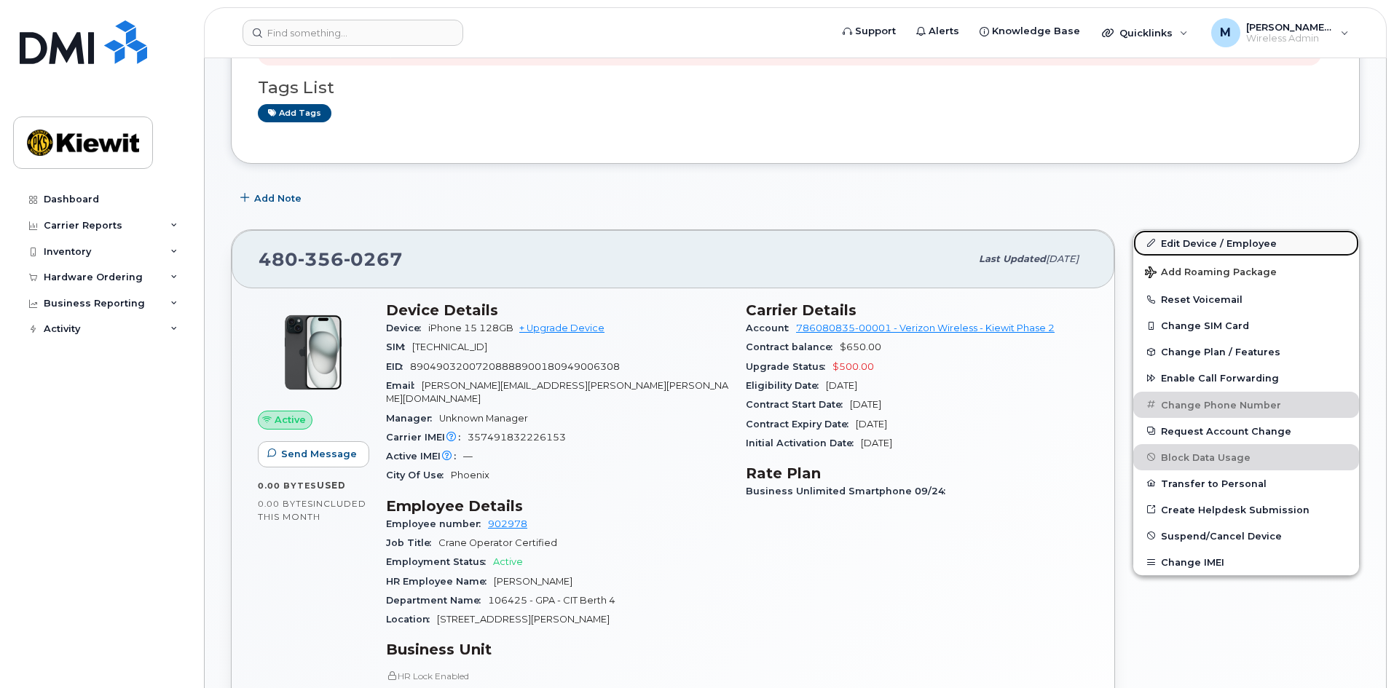
click at [1190, 240] on link "Edit Device / Employee" at bounding box center [1247, 243] width 226 height 26
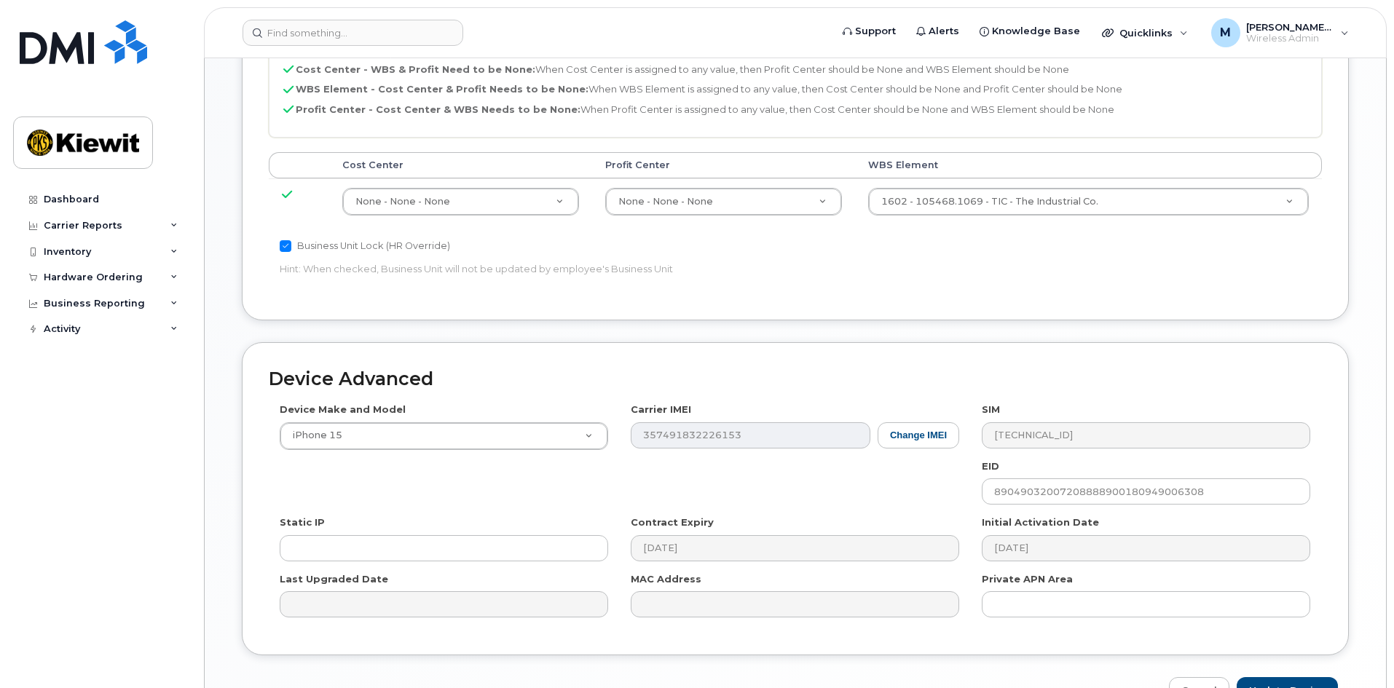
scroll to position [809, 0]
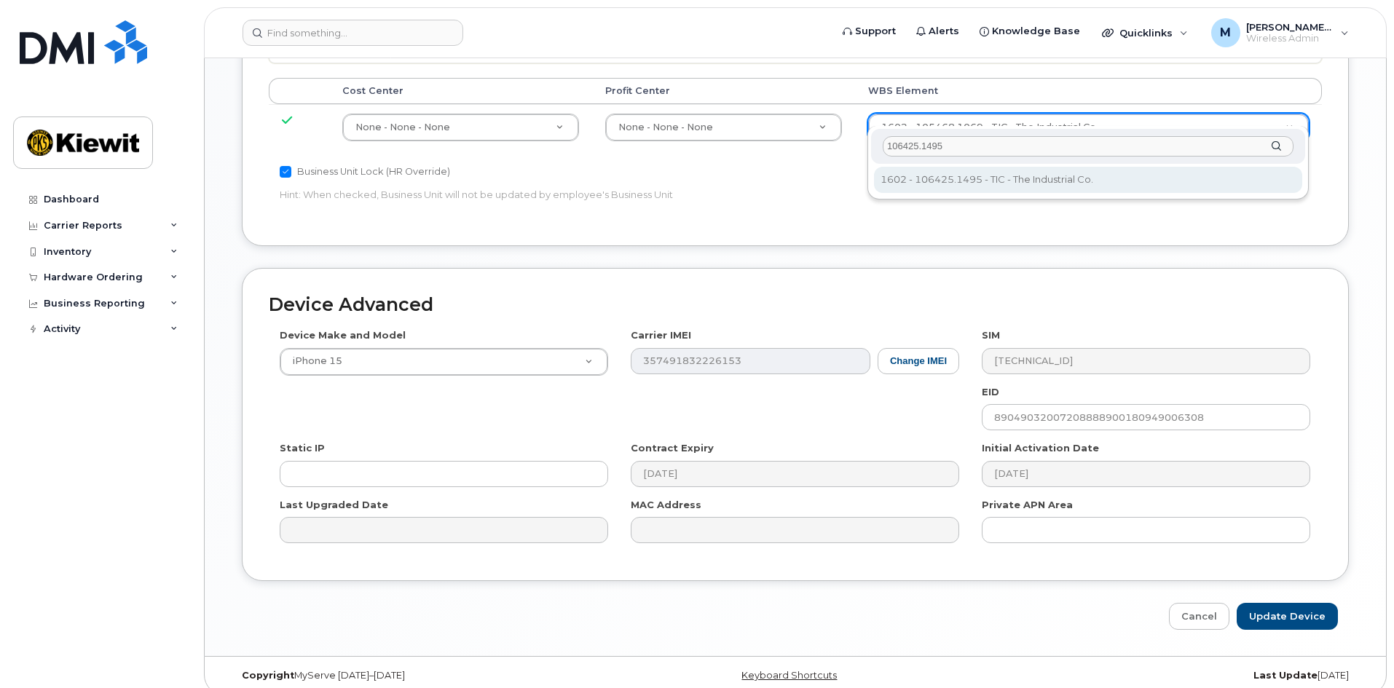
type input "106425.1495"
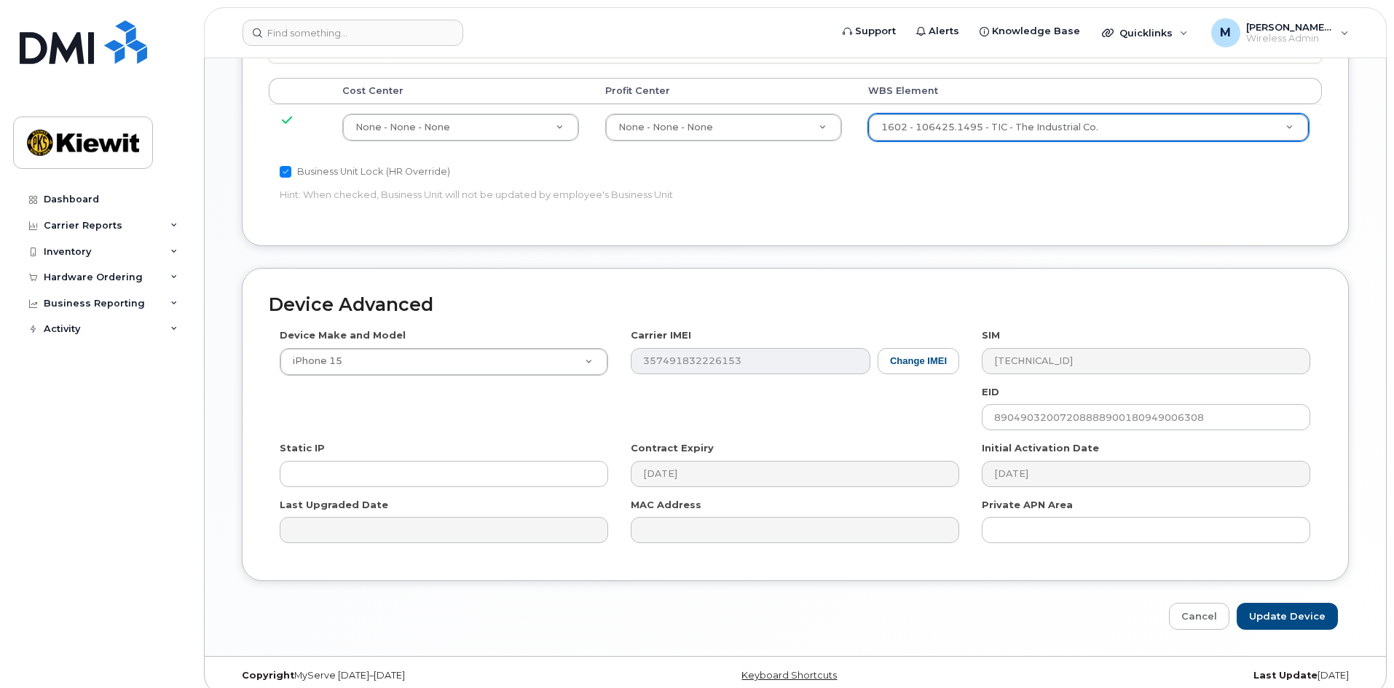
type input "35303136"
click at [1305, 605] on input "Update Device" at bounding box center [1287, 616] width 101 height 27
type input "Saving..."
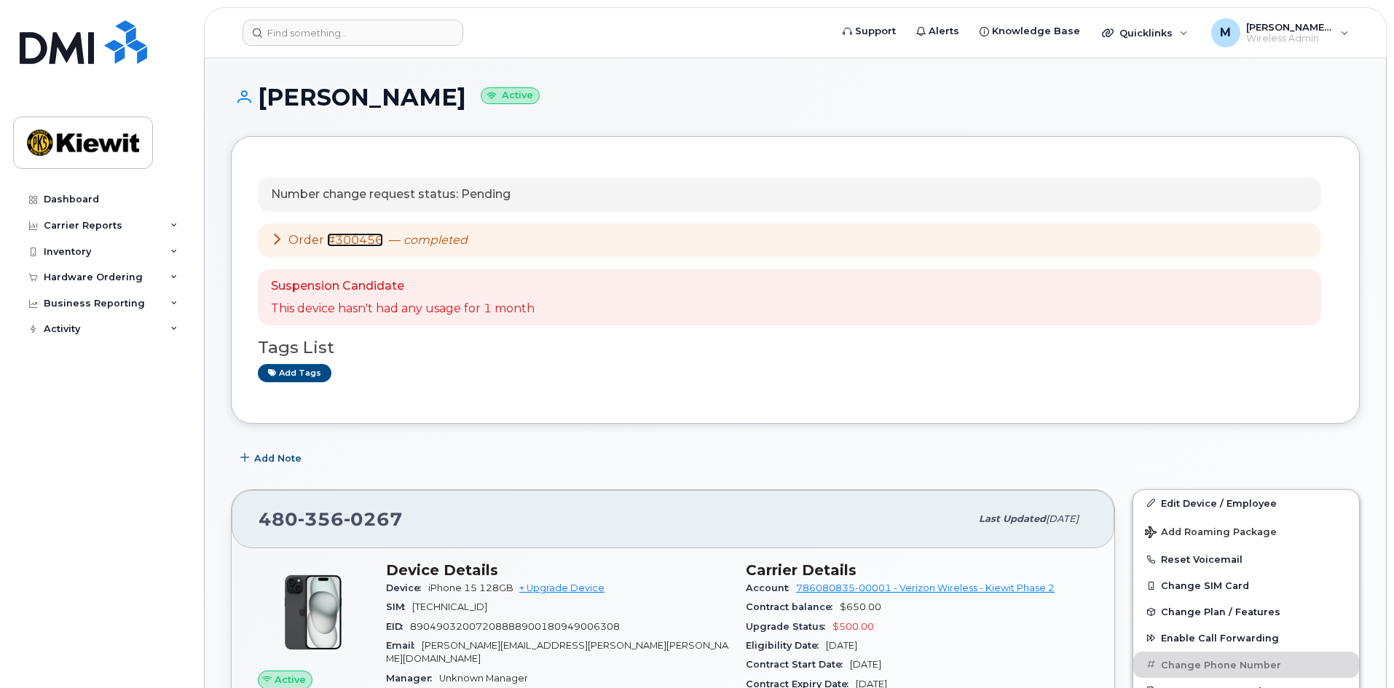
click at [353, 237] on link "#300456" at bounding box center [355, 240] width 56 height 14
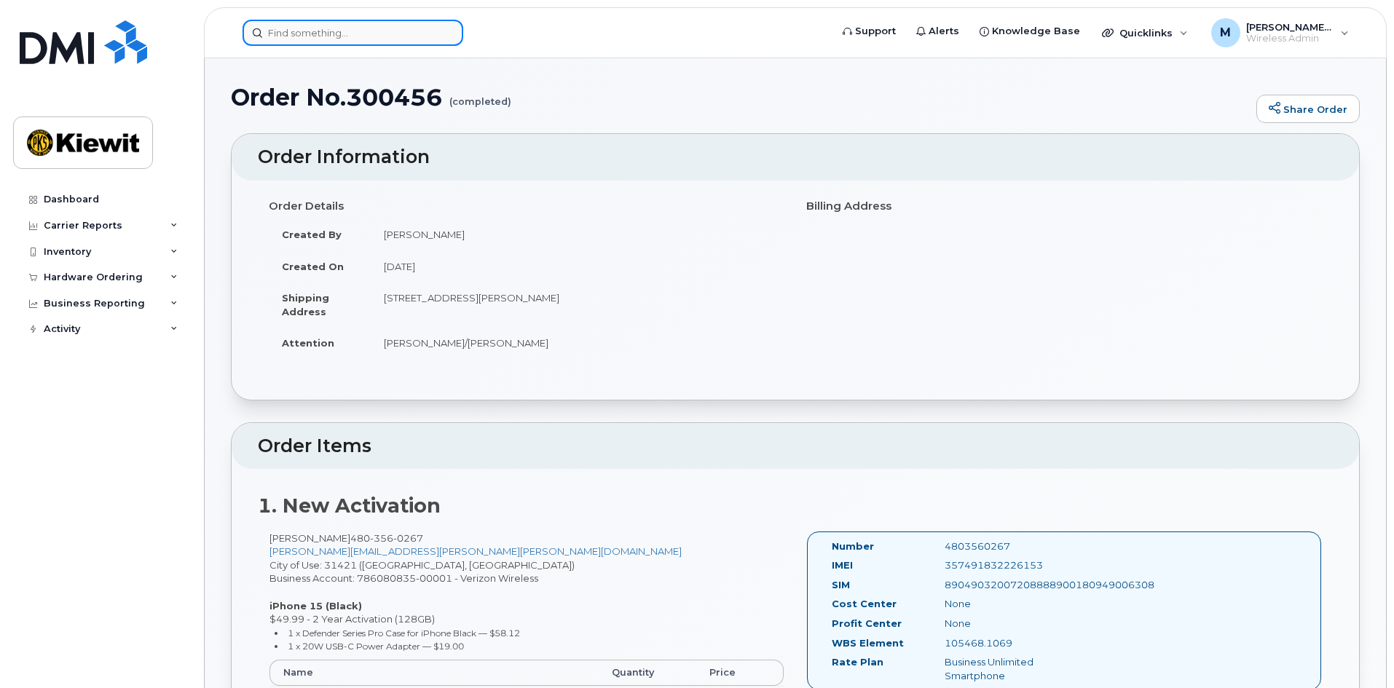
click at [283, 37] on input at bounding box center [353, 33] width 221 height 26
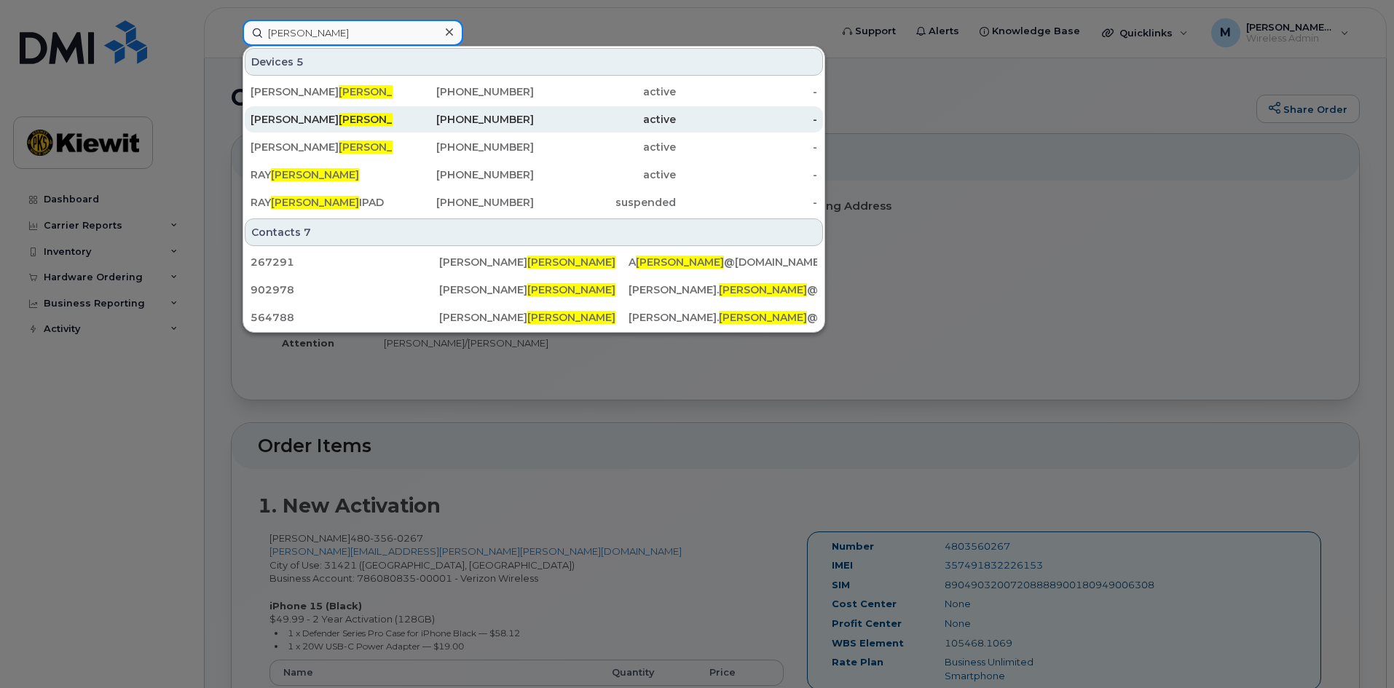
type input "[PERSON_NAME]"
click at [504, 122] on div "[PHONE_NUMBER]" at bounding box center [464, 119] width 142 height 15
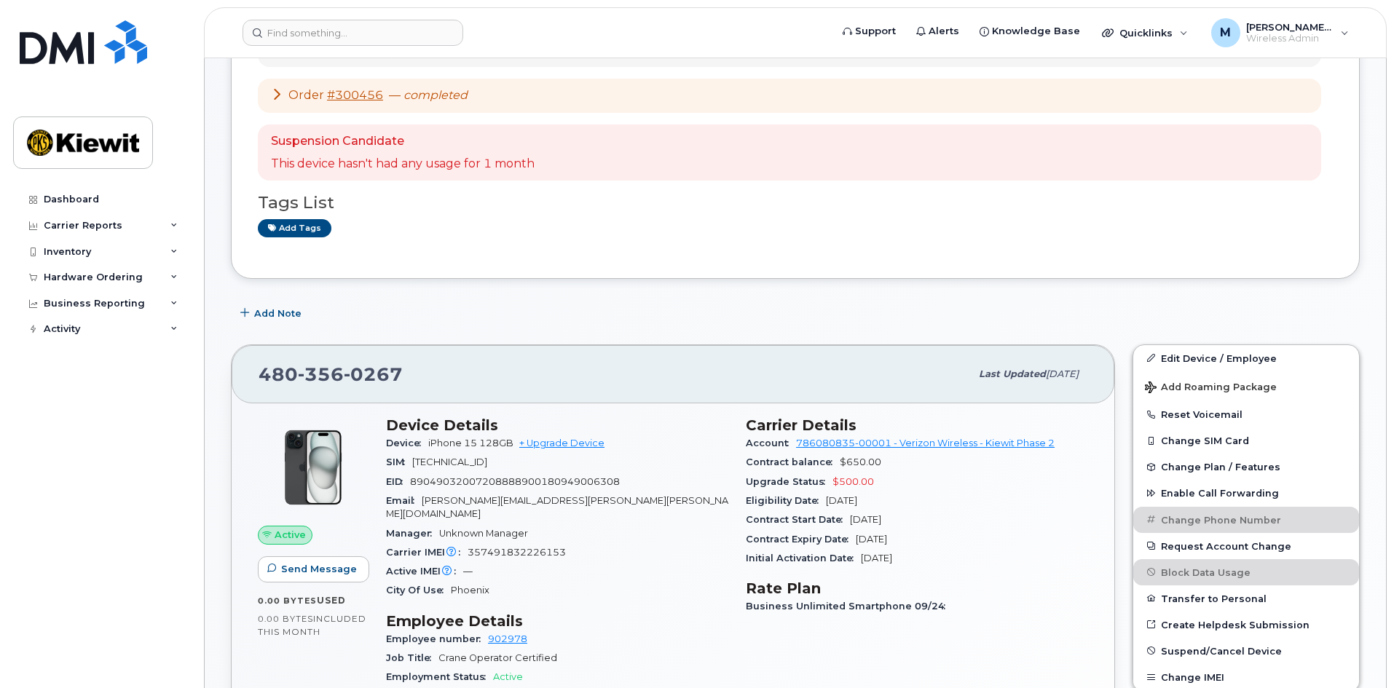
scroll to position [437, 0]
